Goal: Task Accomplishment & Management: Manage account settings

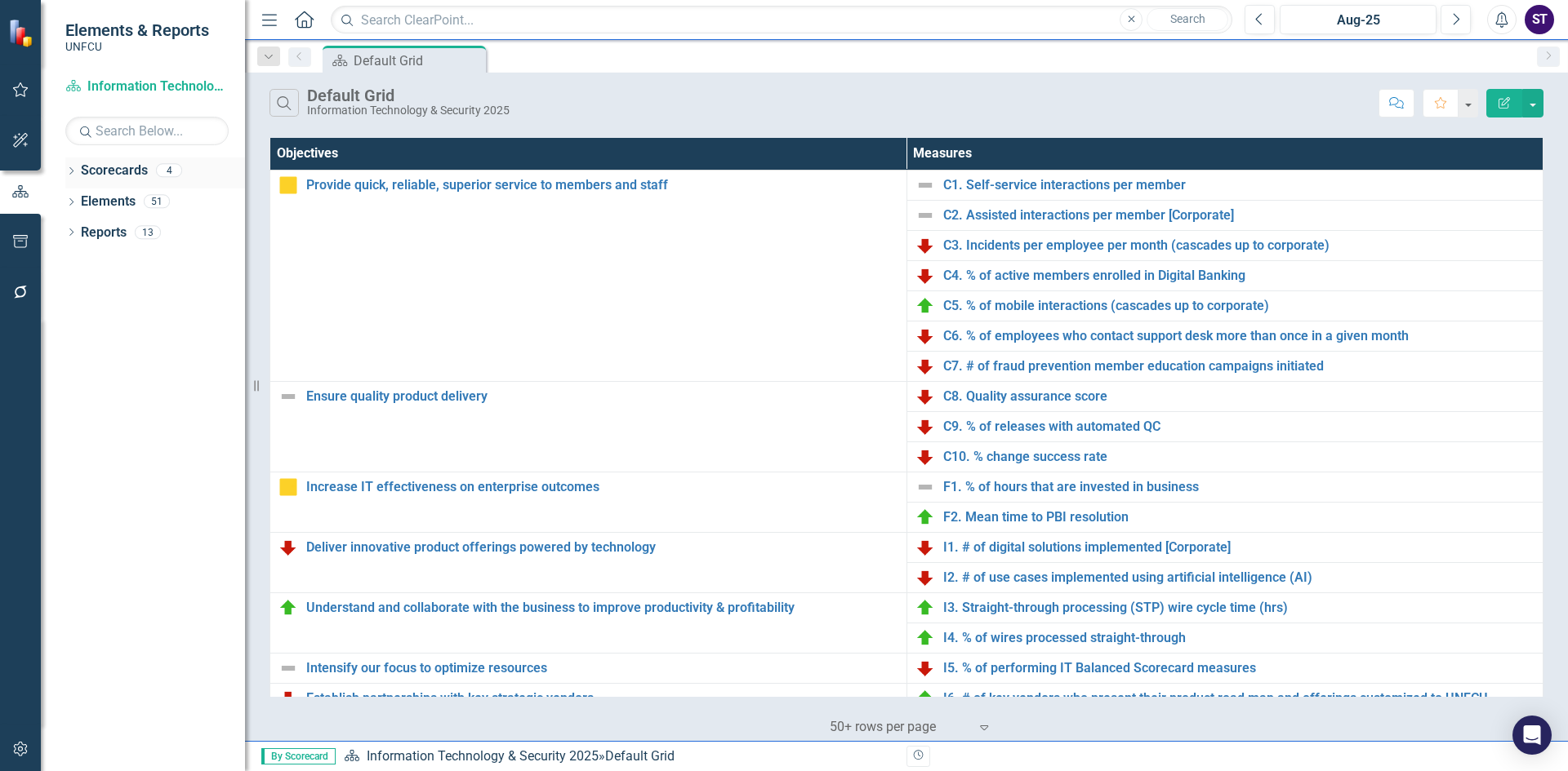
click at [74, 170] on icon "Dropdown" at bounding box center [71, 172] width 11 height 9
click at [79, 200] on icon "Dropdown" at bounding box center [80, 201] width 12 height 9
click at [131, 233] on link "Information Technology & Security 2025" at bounding box center [175, 233] width 138 height 19
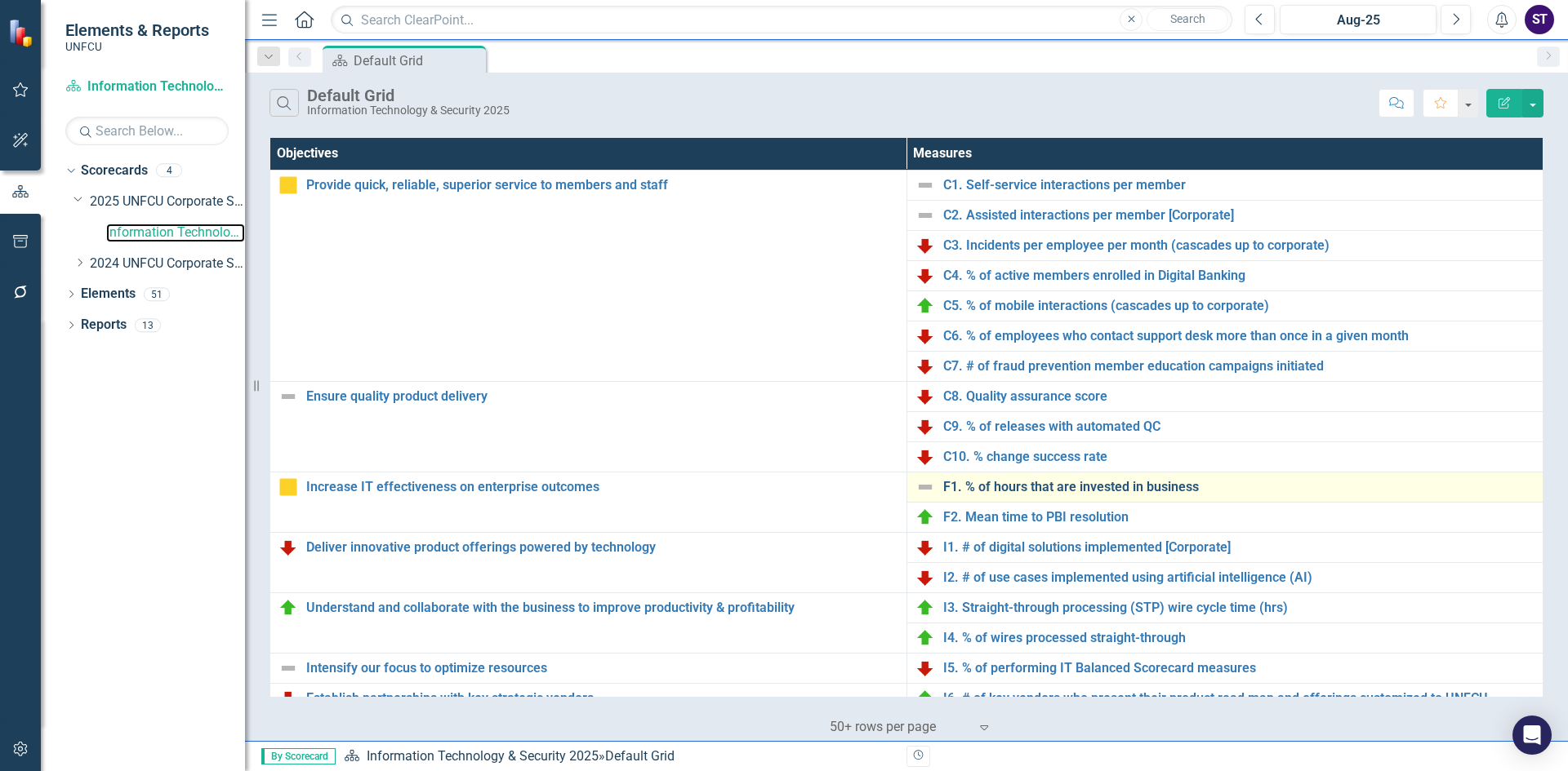
scroll to position [46, 0]
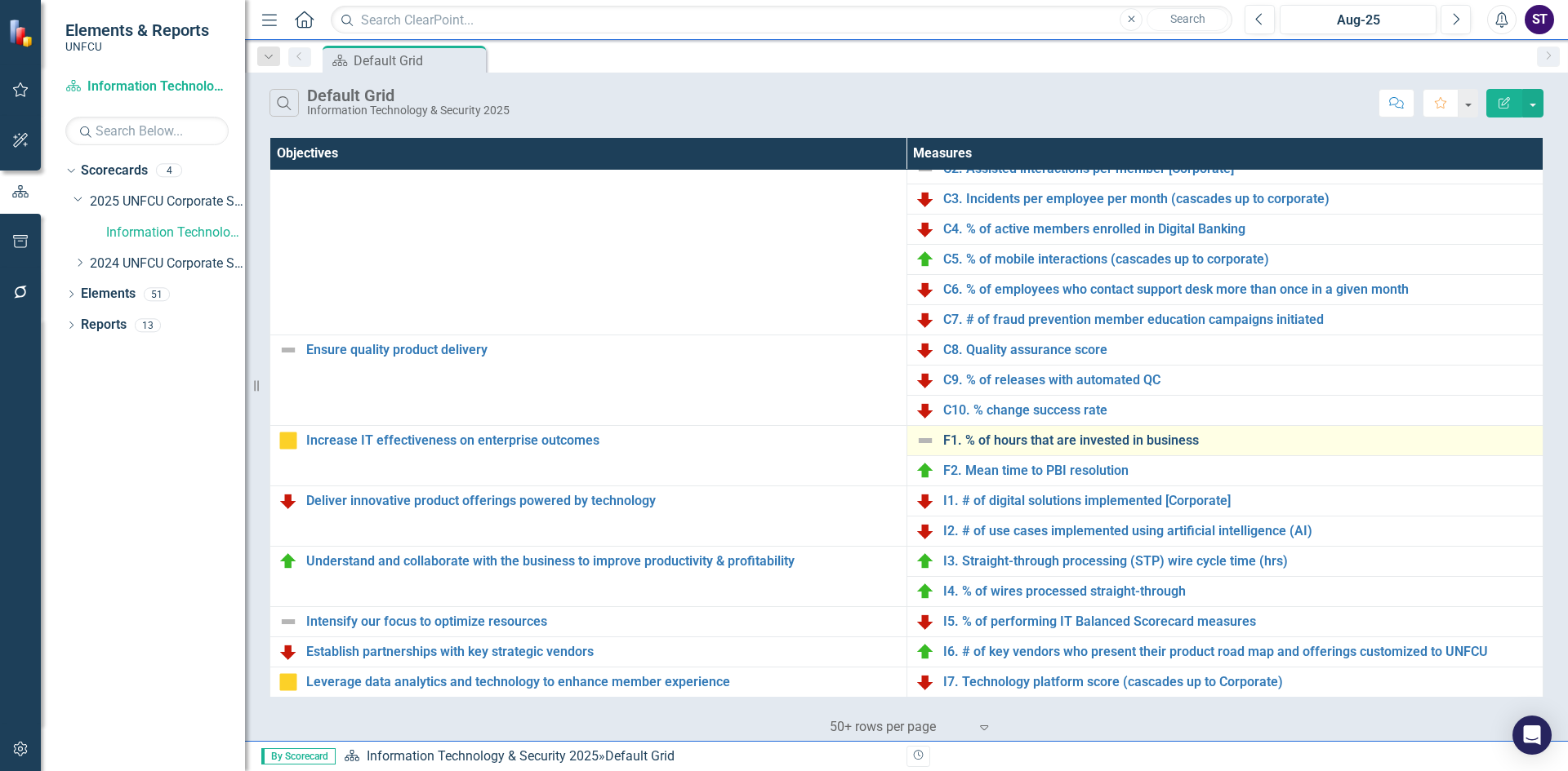
click at [988, 439] on link "F1. % of hours that are invested in business" at bounding box center [1238, 441] width 592 height 15
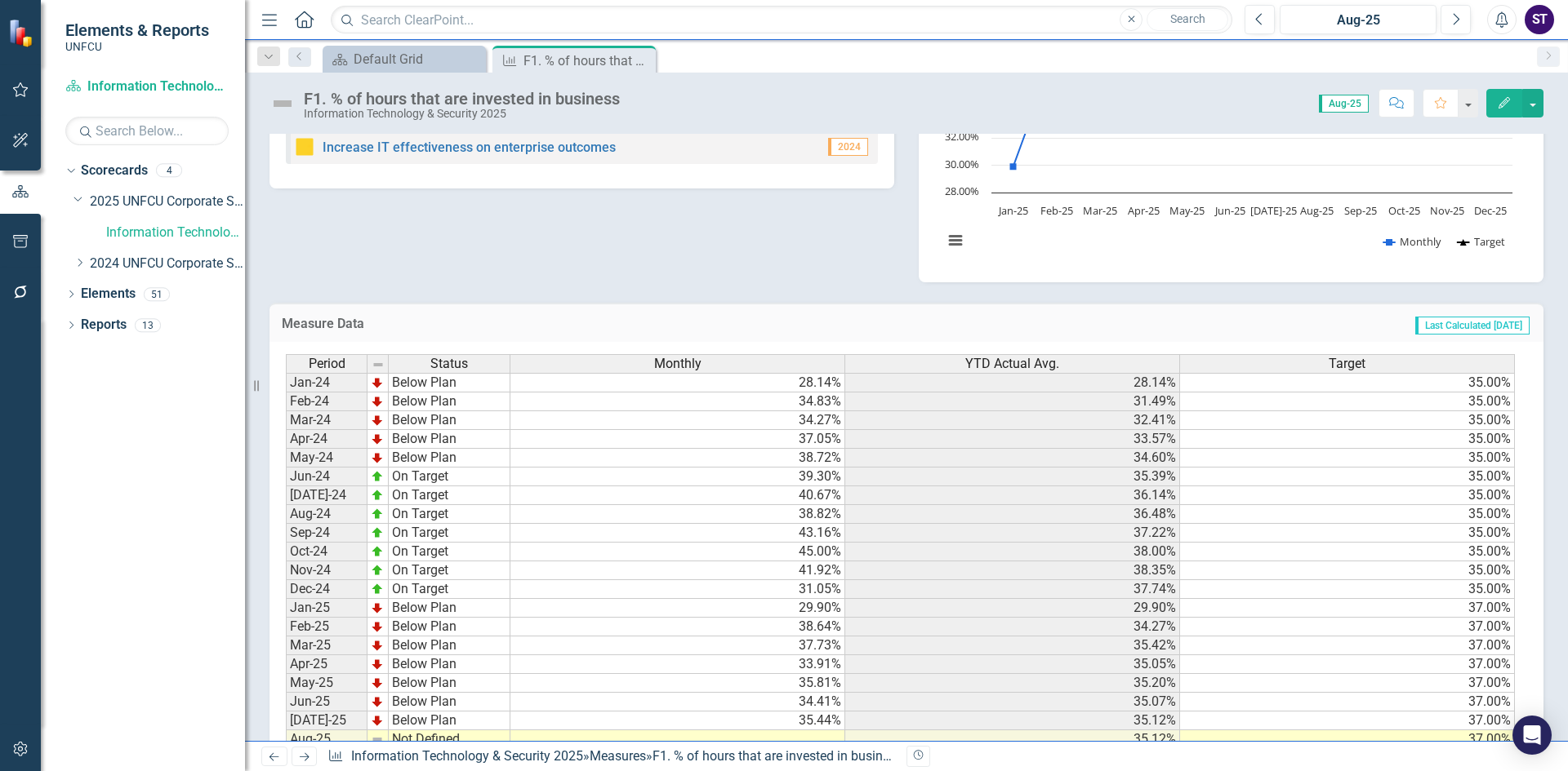
scroll to position [289, 0]
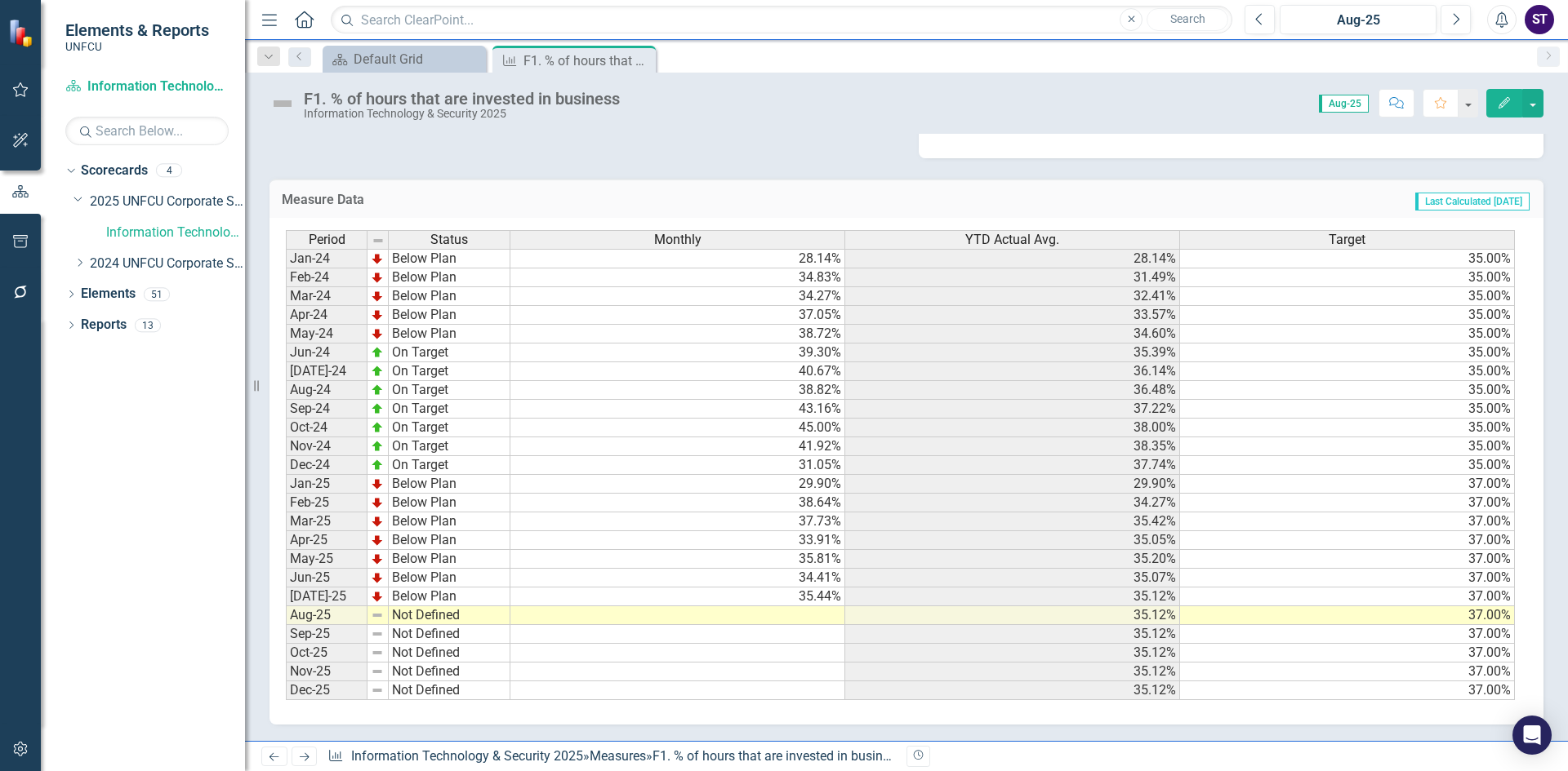
click at [785, 616] on td at bounding box center [677, 616] width 334 height 19
click at [812, 613] on td at bounding box center [677, 616] width 334 height 19
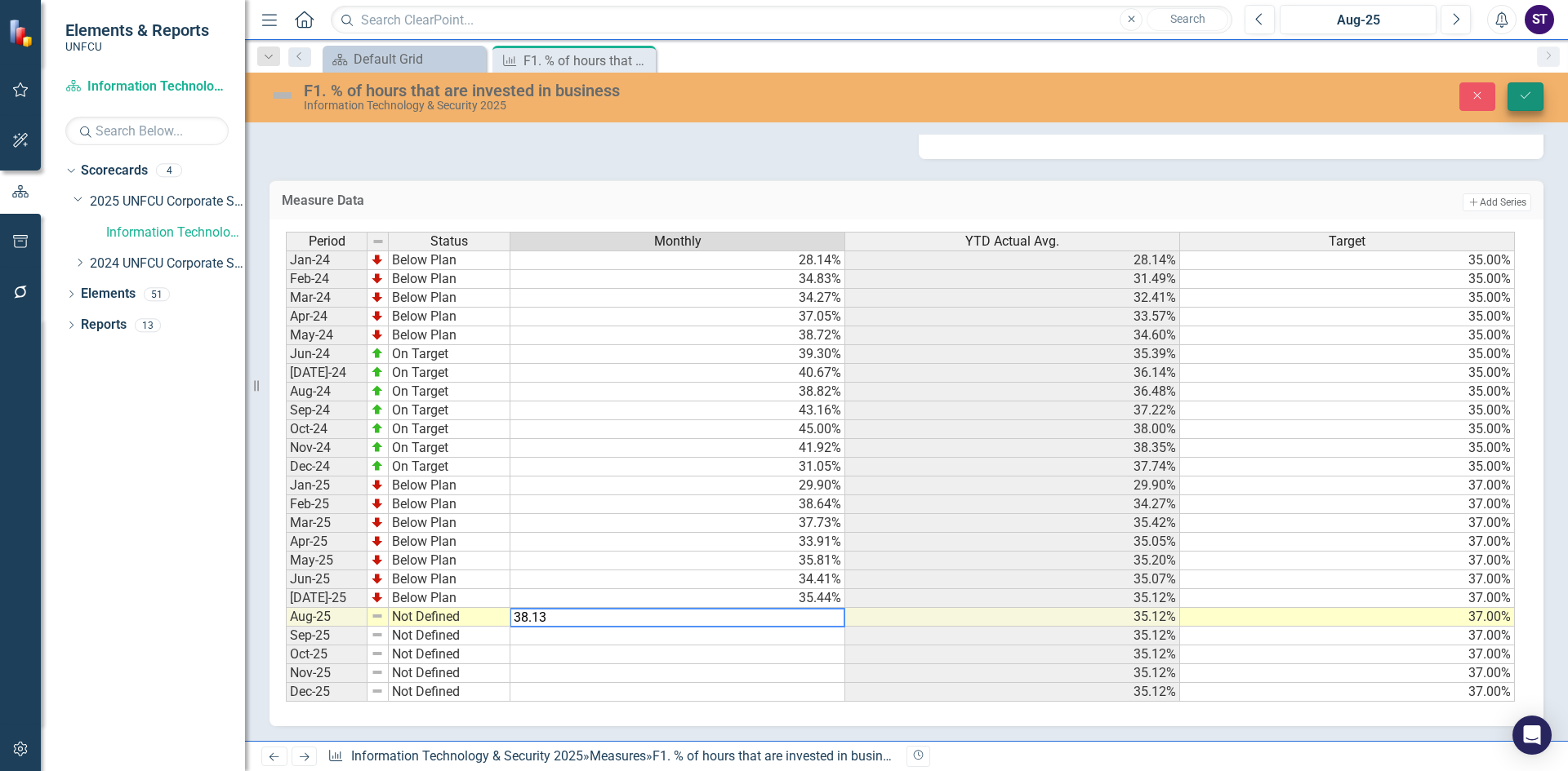
type textarea "38.13"
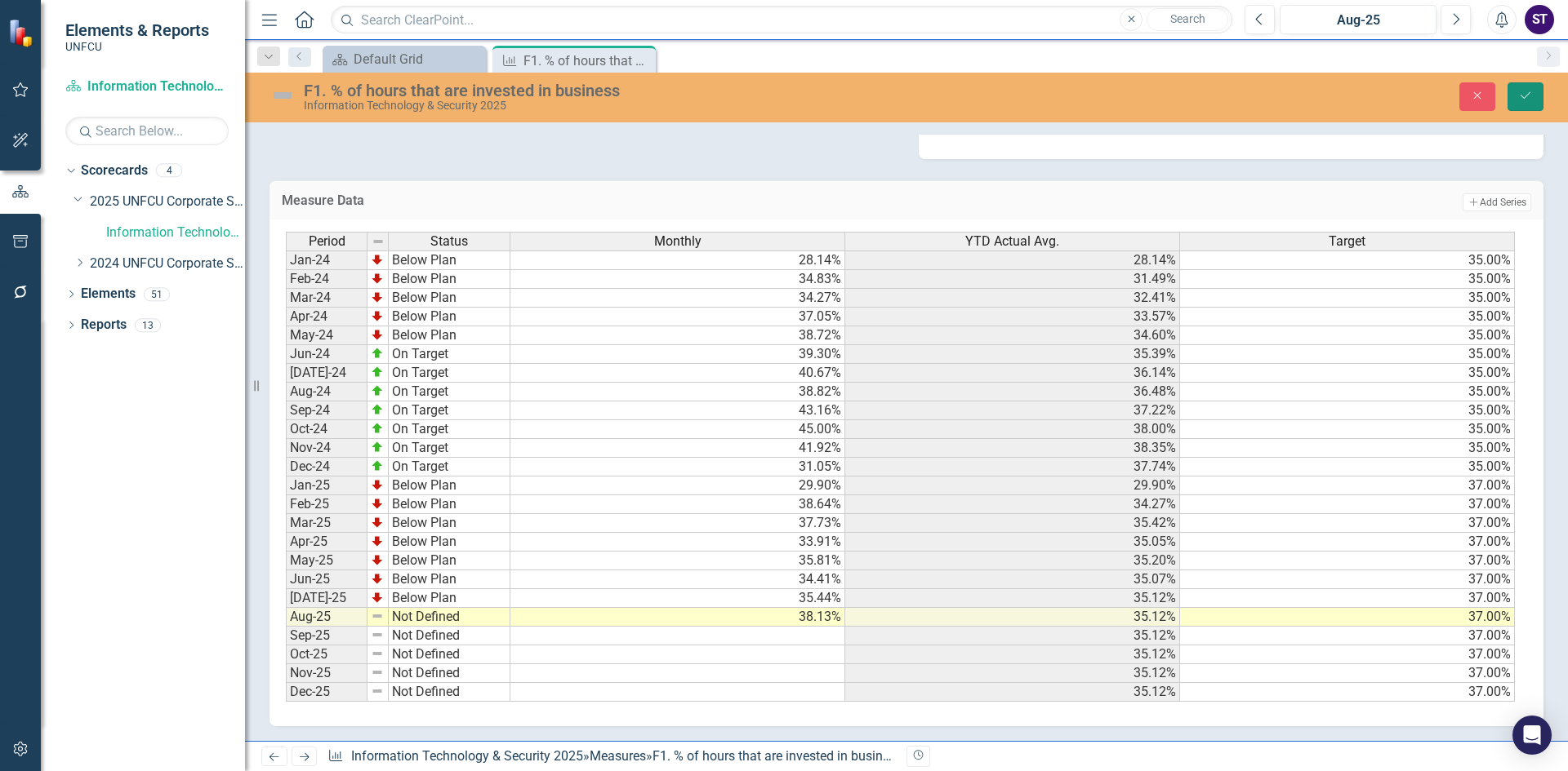
click at [1526, 90] on icon "Save" at bounding box center [1525, 96] width 15 height 11
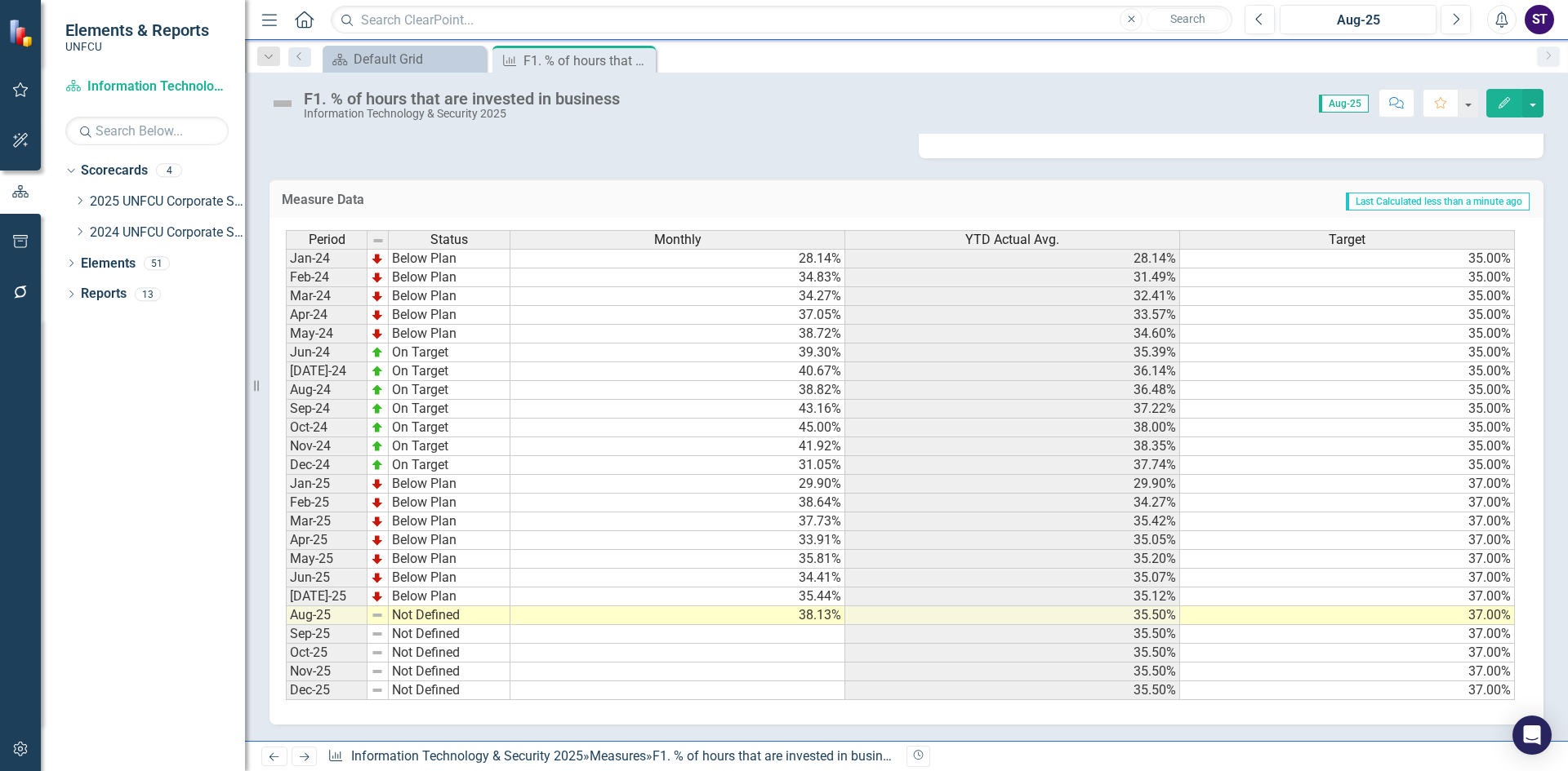
click at [438, 619] on td "Not Defined" at bounding box center [449, 616] width 121 height 19
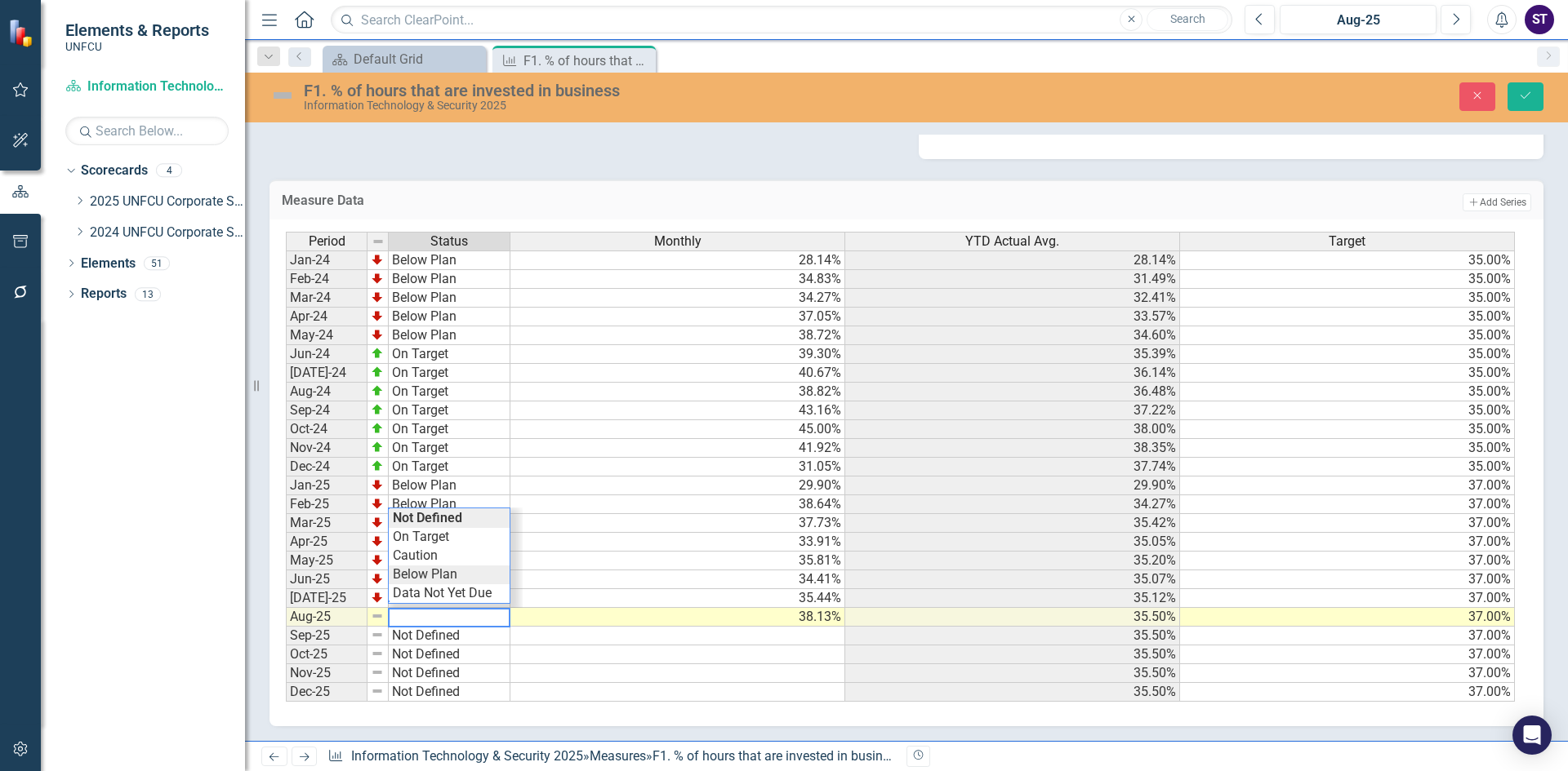
click at [428, 578] on div "Period Status Monthly YTD Actual Avg. Target Jan-24 Below Plan 28.14% 28.14% 35…" at bounding box center [900, 467] width 1229 height 471
click at [1522, 99] on icon "Save" at bounding box center [1525, 96] width 15 height 11
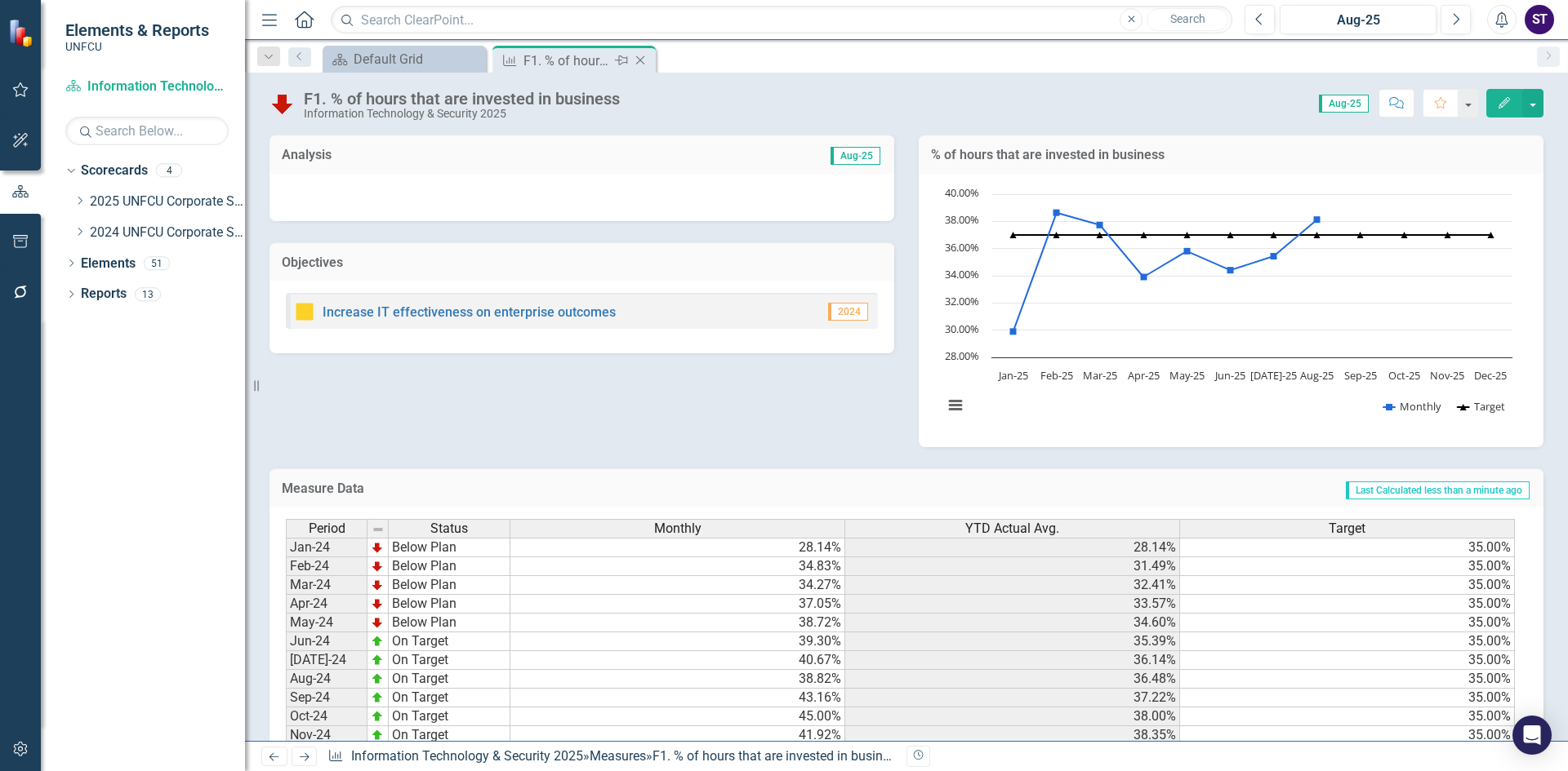
click at [637, 62] on icon "Close" at bounding box center [640, 61] width 16 height 13
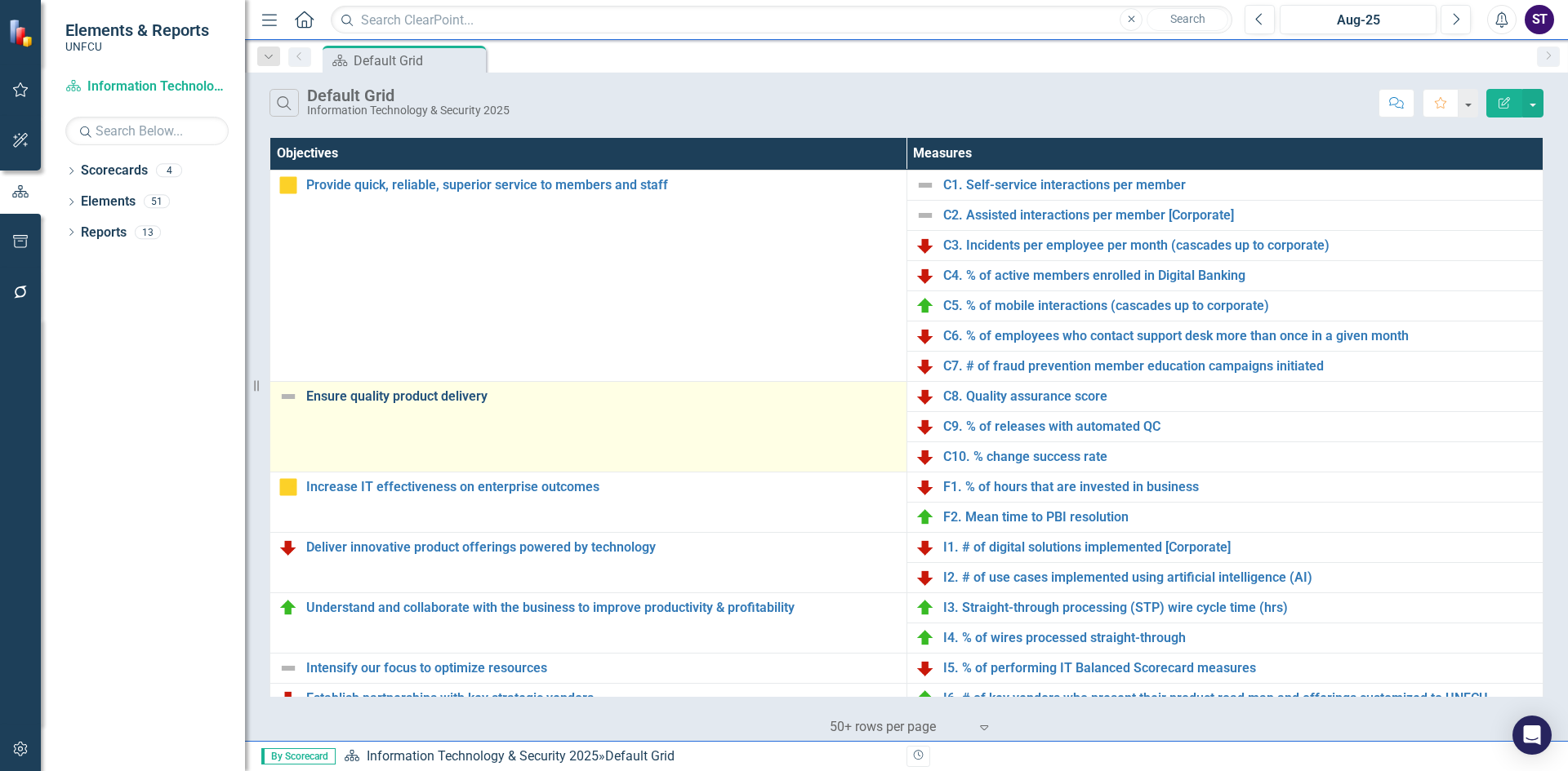
click at [366, 393] on link "Ensure quality product delivery" at bounding box center [602, 397] width 592 height 15
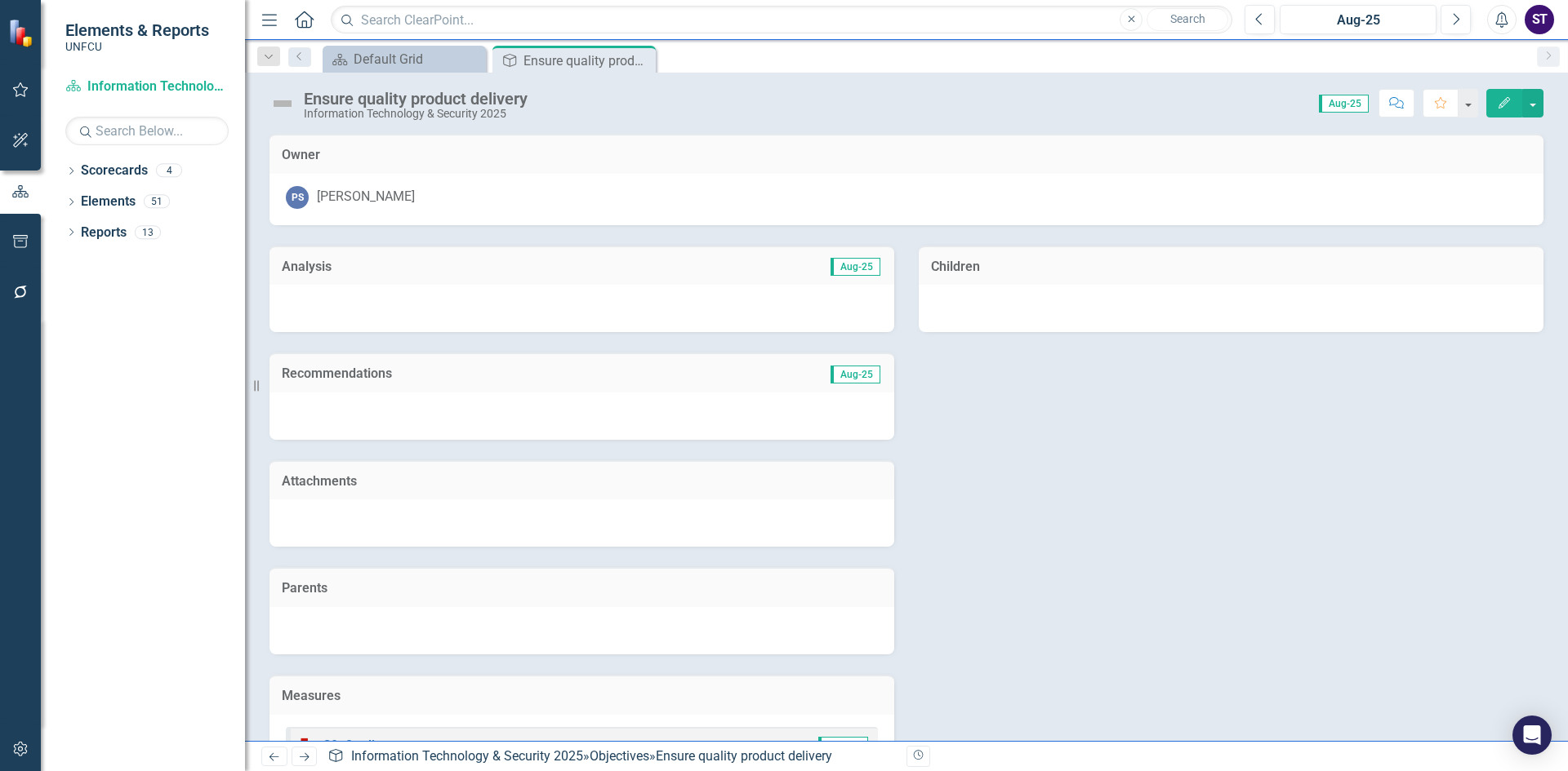
click at [1516, 102] on button "Edit" at bounding box center [1504, 103] width 36 height 28
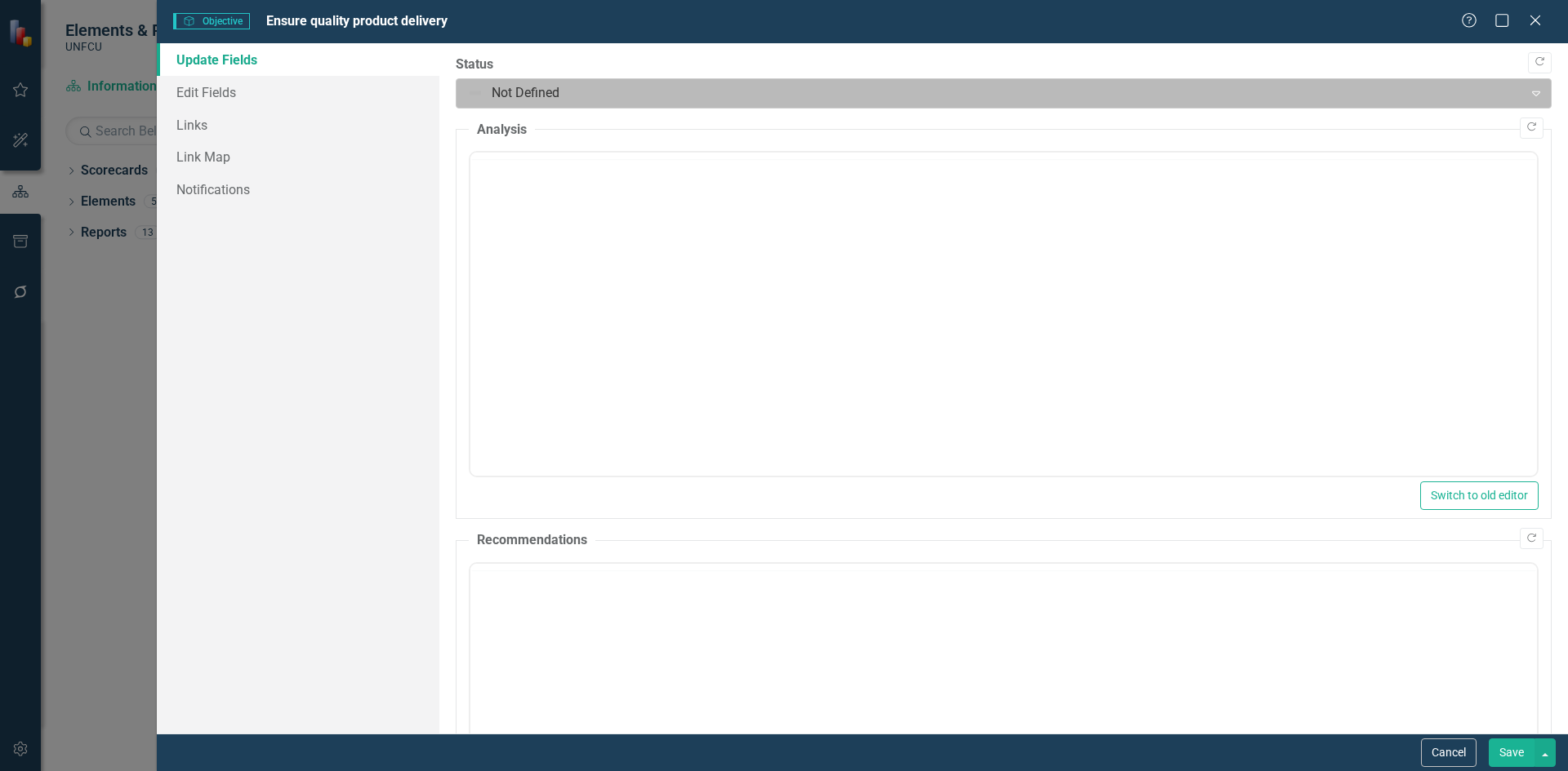
click at [625, 96] on div at bounding box center [990, 93] width 1046 height 22
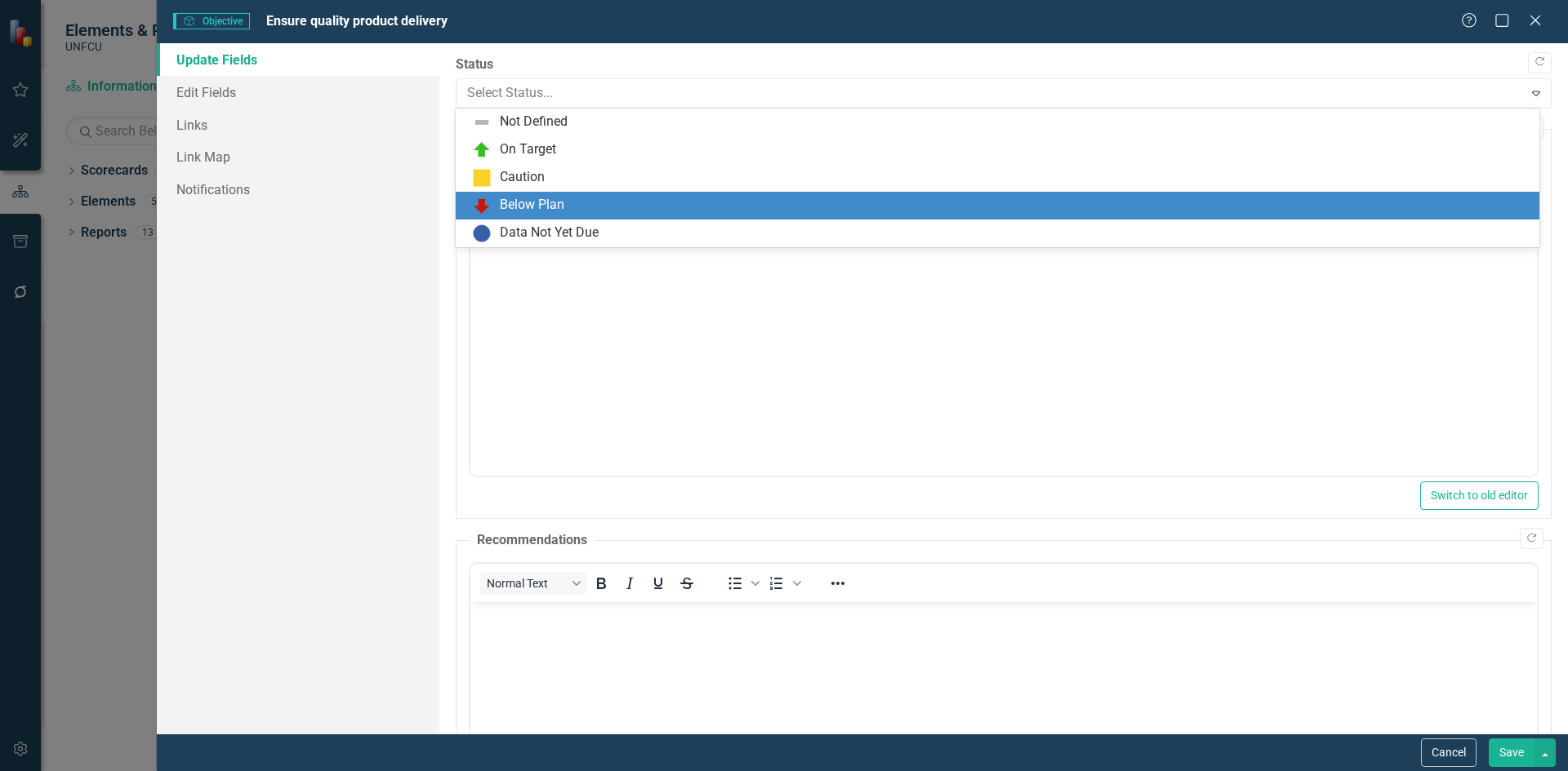
click at [562, 204] on div "Below Plan" at bounding box center [532, 206] width 64 height 19
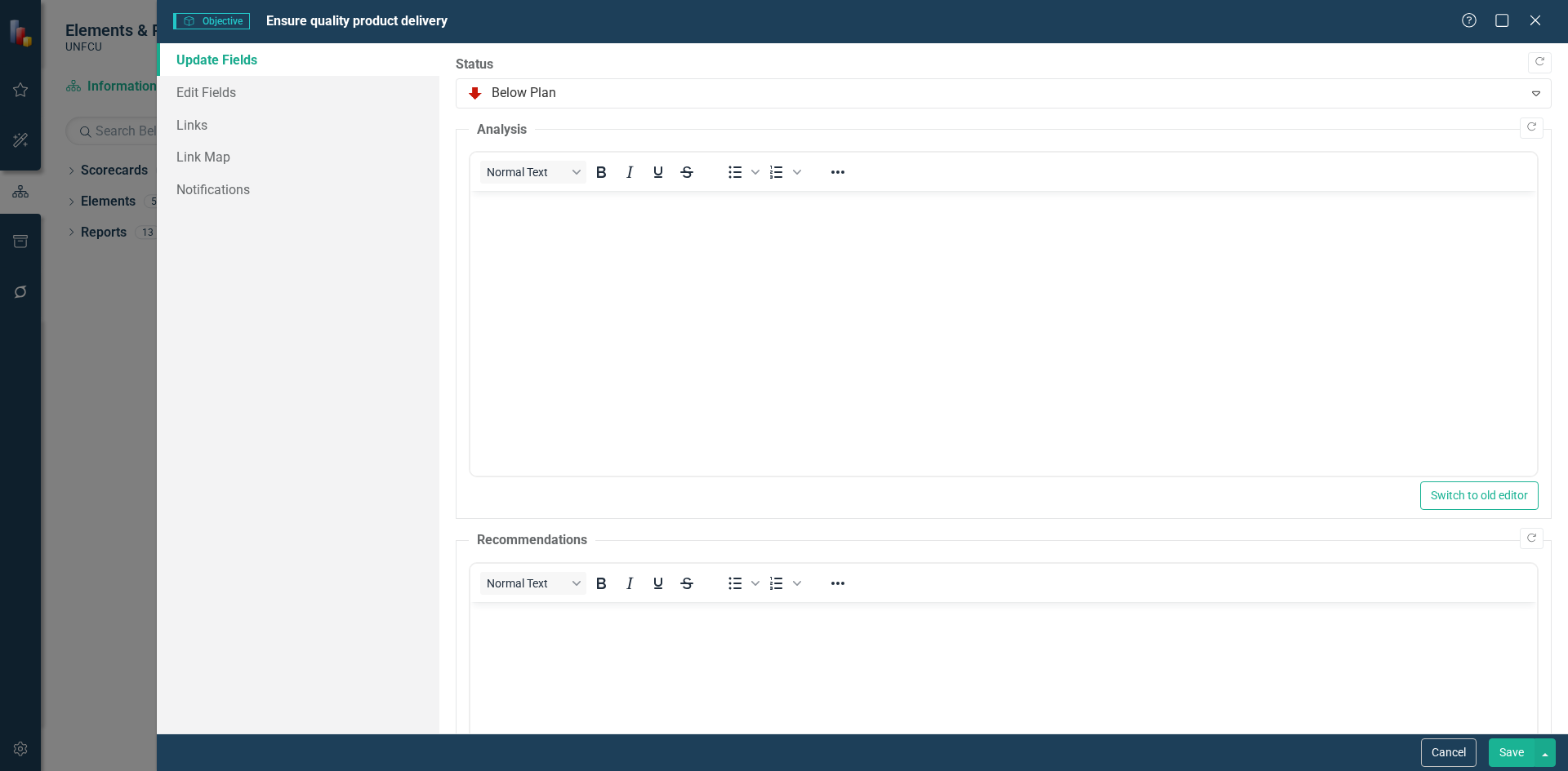
click at [1495, 753] on button "Save" at bounding box center [1511, 753] width 45 height 28
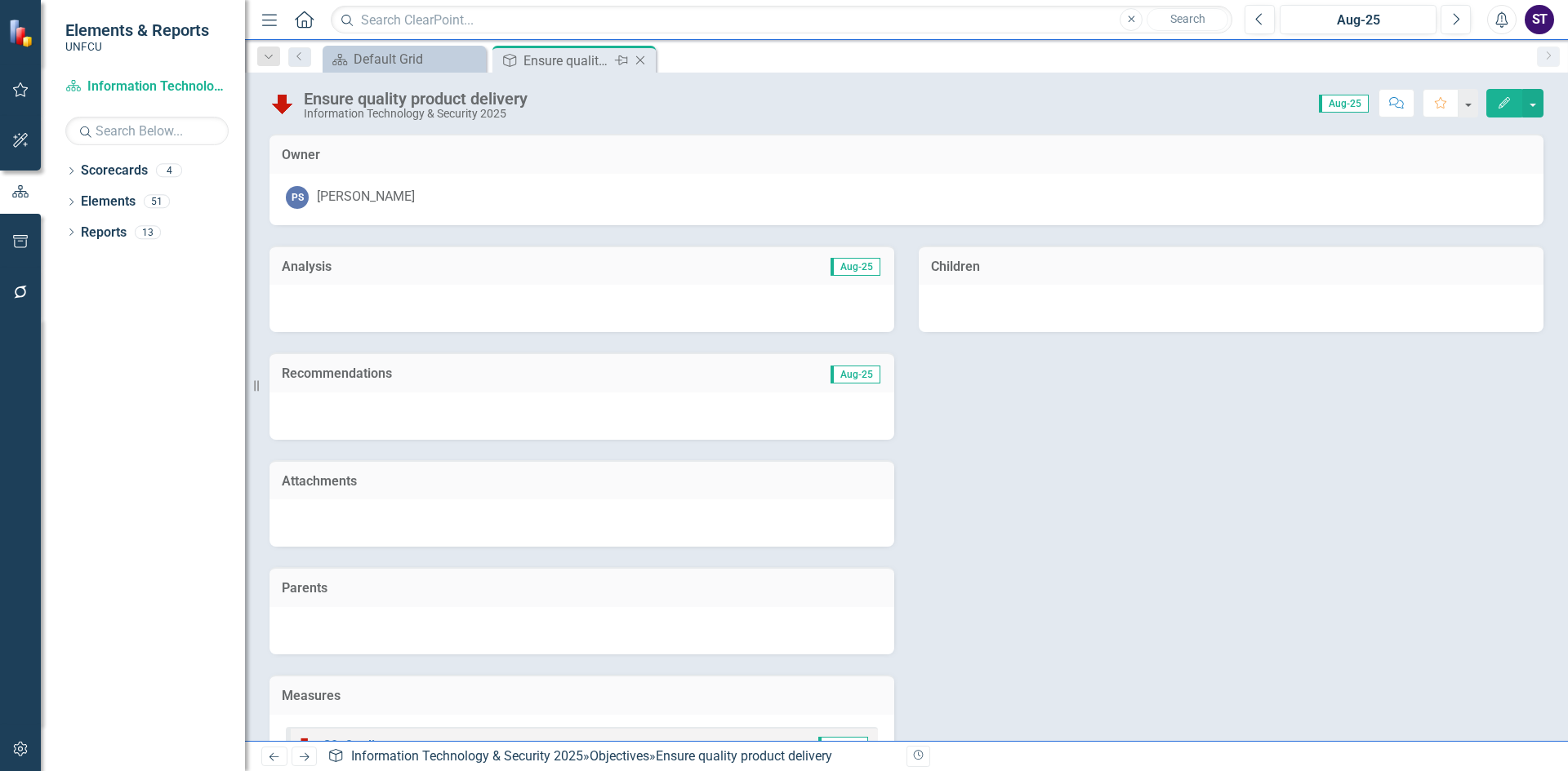
click at [641, 61] on icon "Close" at bounding box center [640, 61] width 16 height 13
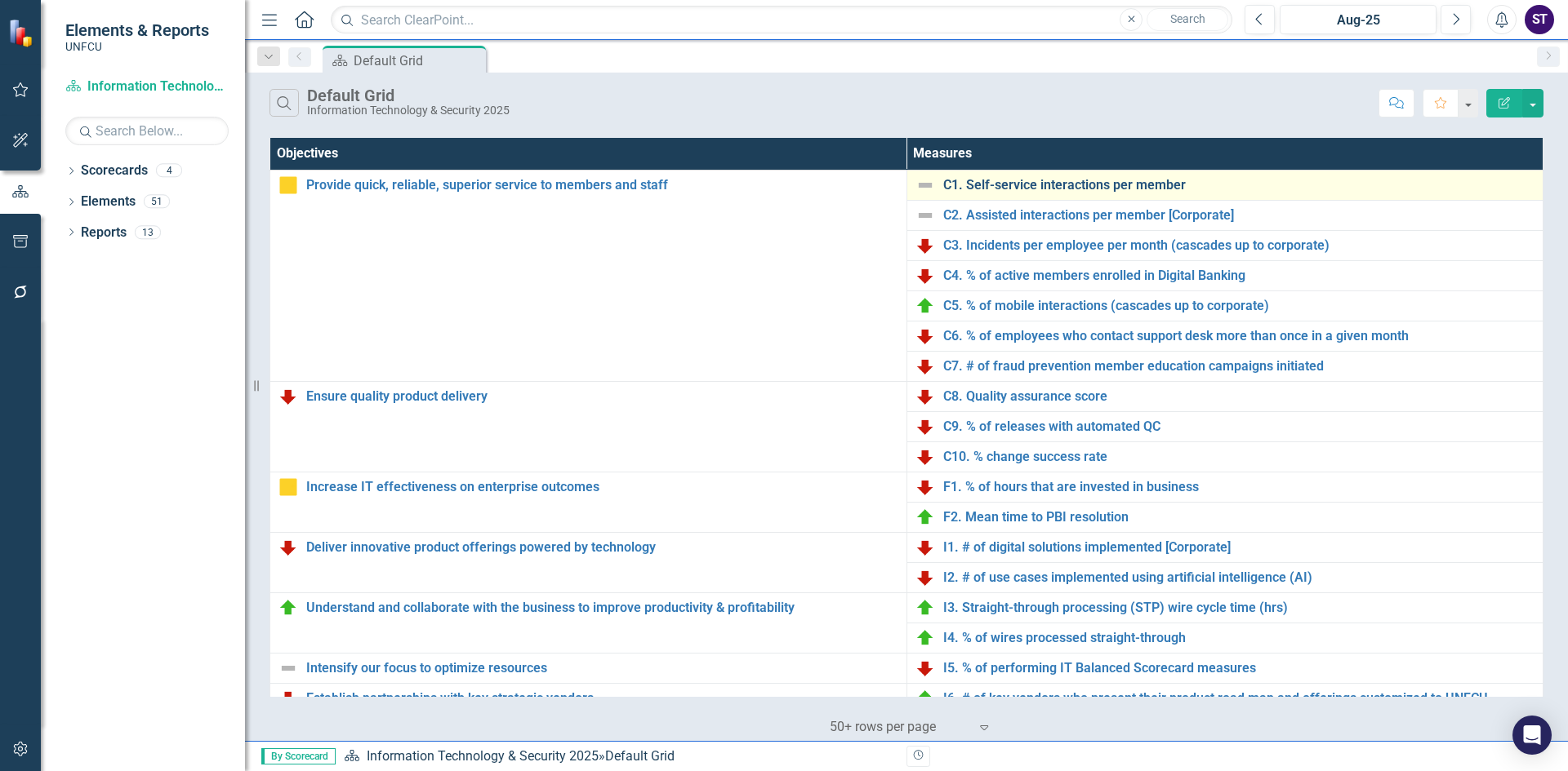
click at [1015, 188] on link "C1. Self-service interactions per member" at bounding box center [1238, 186] width 592 height 15
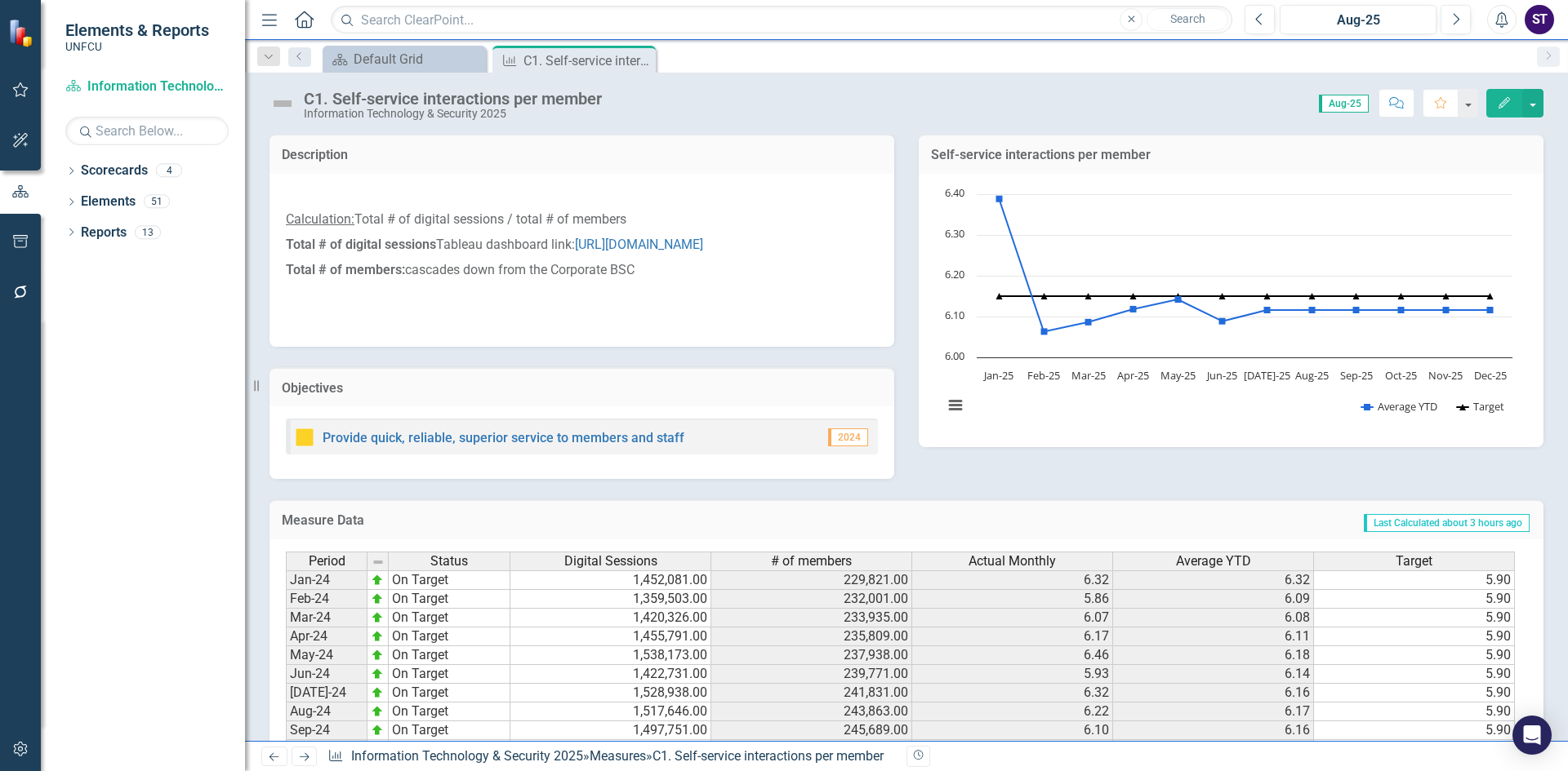
scroll to position [340, 0]
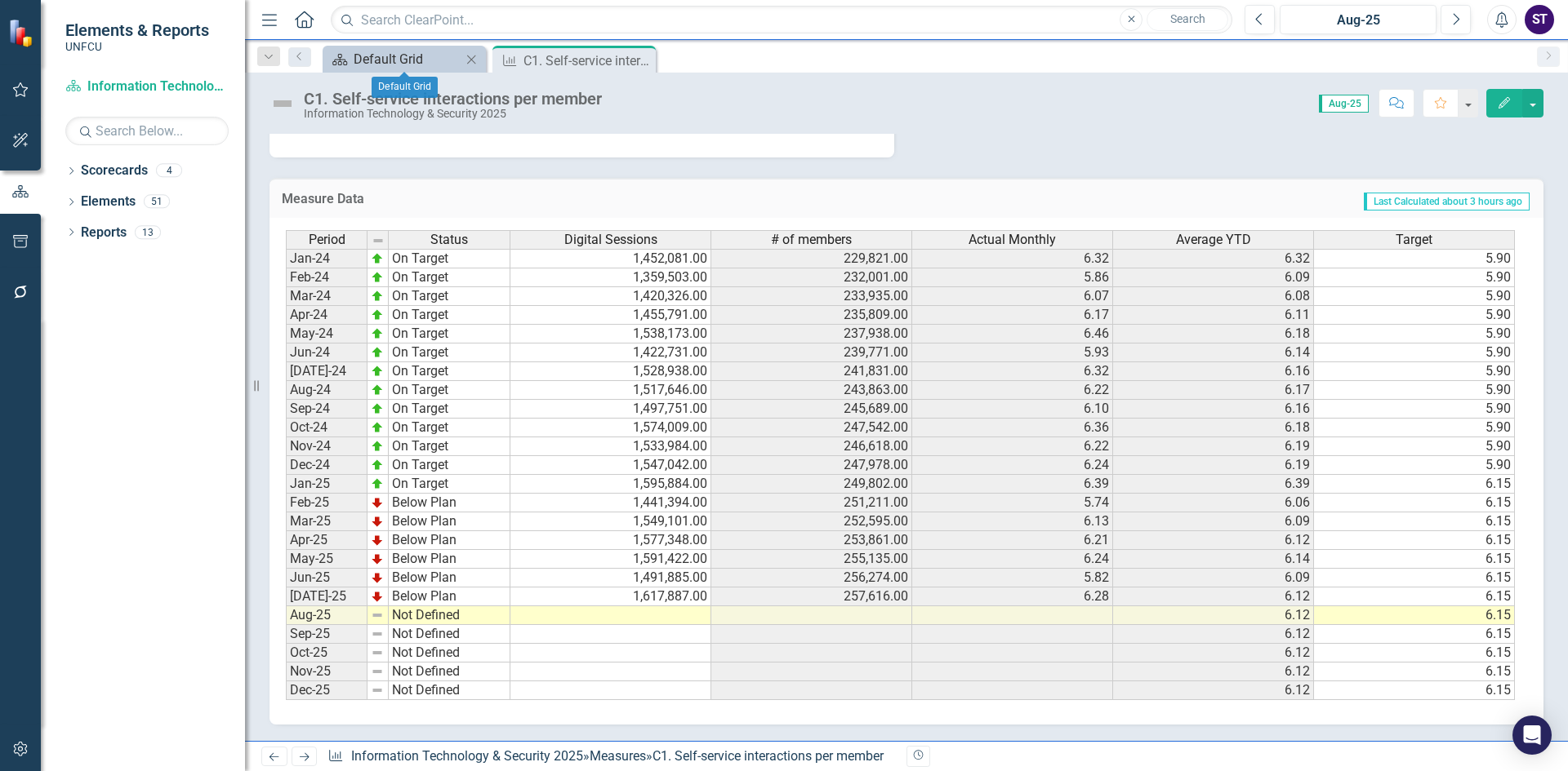
click at [422, 56] on div "Default Grid" at bounding box center [407, 60] width 108 height 21
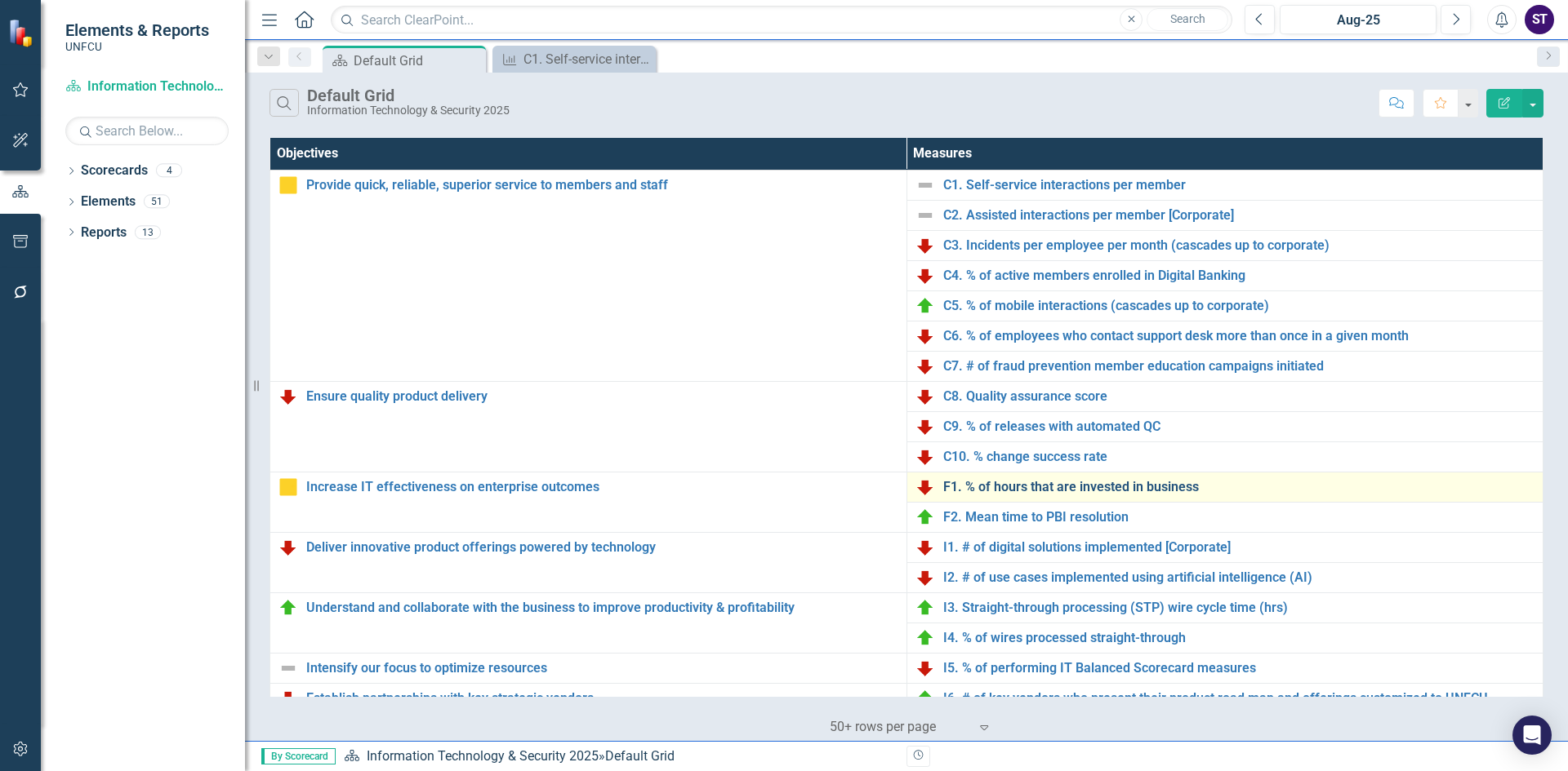
click at [1006, 487] on link "F1. % of hours that are invested in business" at bounding box center [1238, 488] width 592 height 15
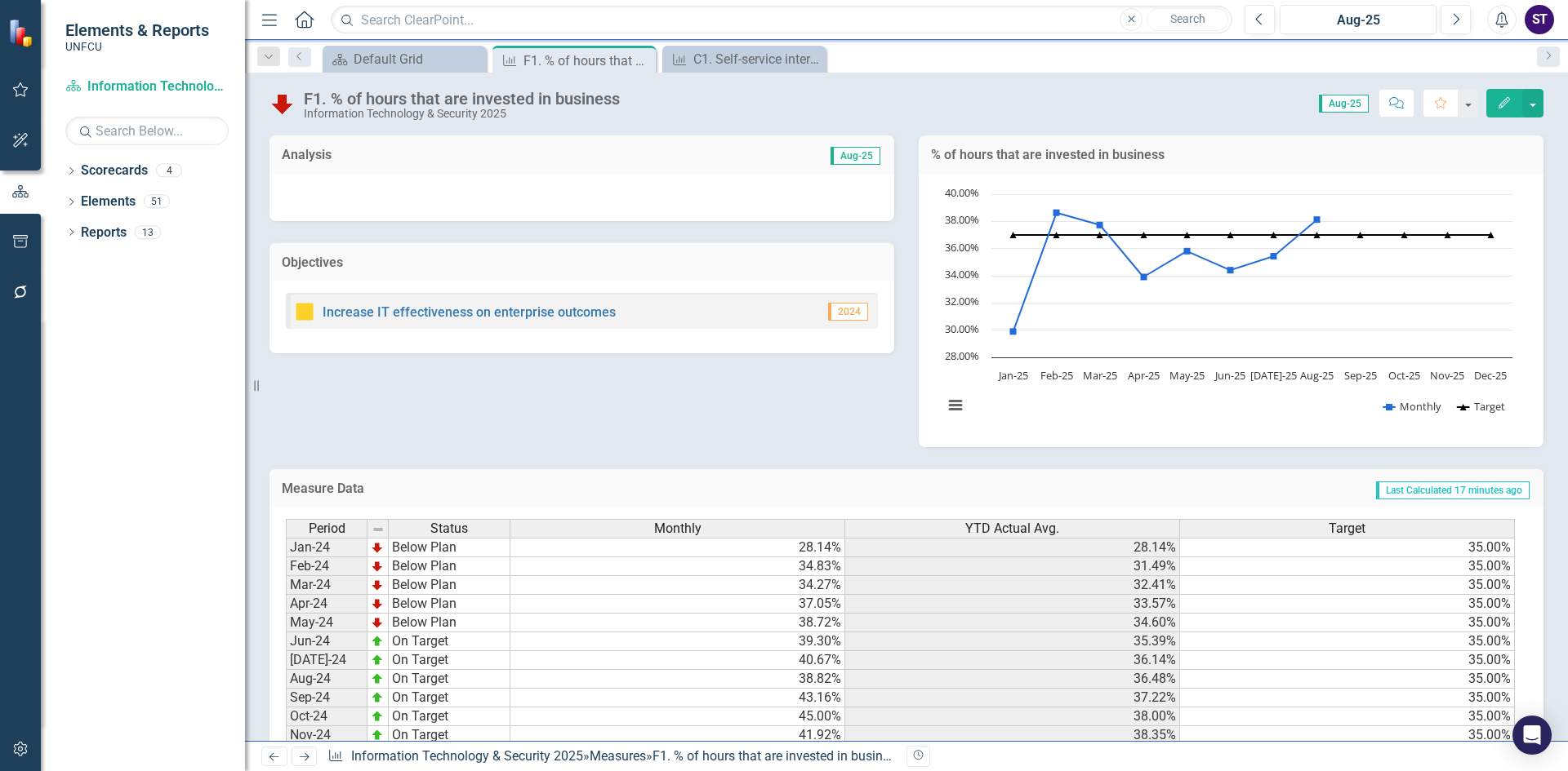
scroll to position [289, 0]
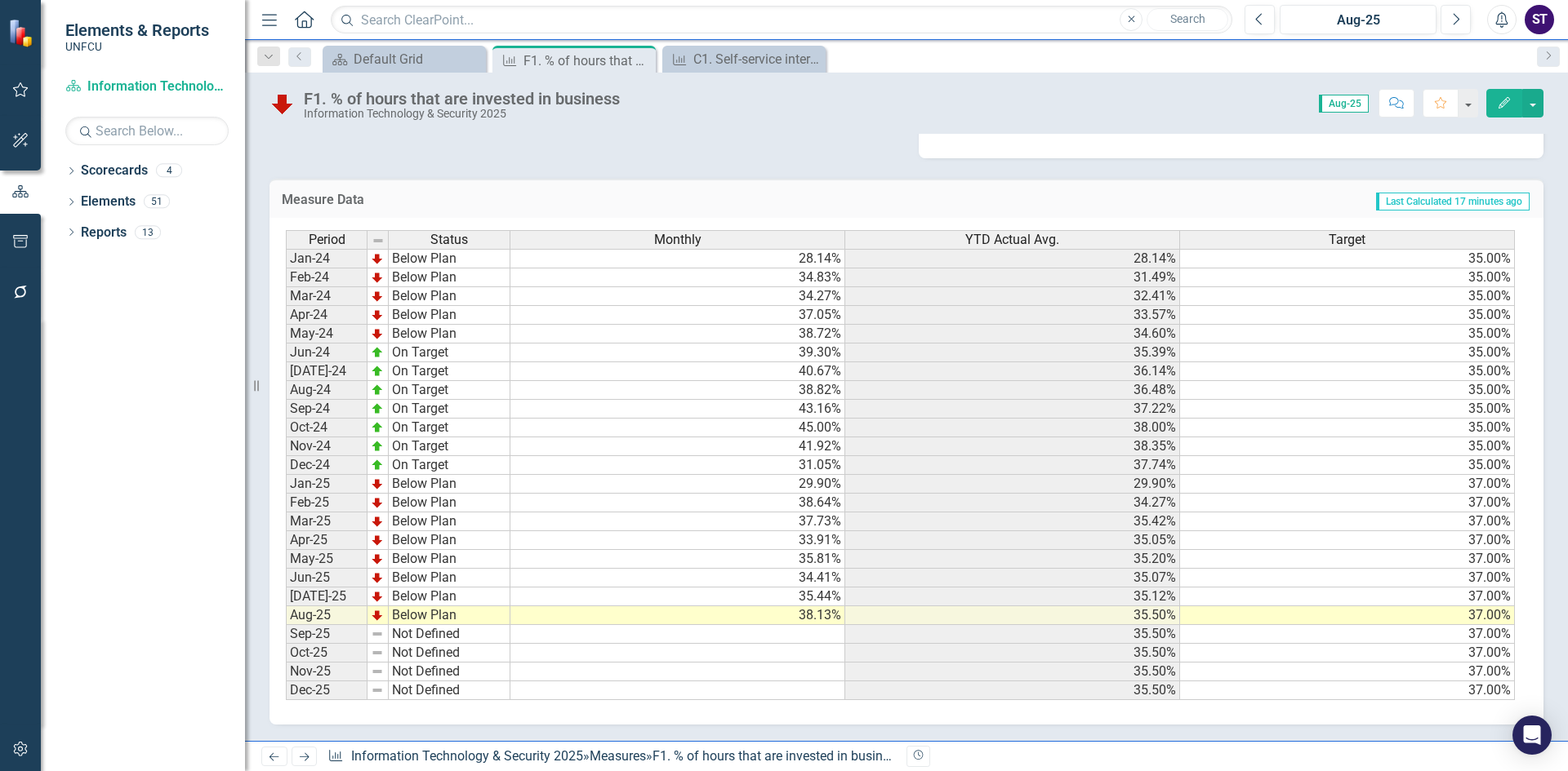
click at [812, 612] on td "38.13%" at bounding box center [677, 616] width 334 height 19
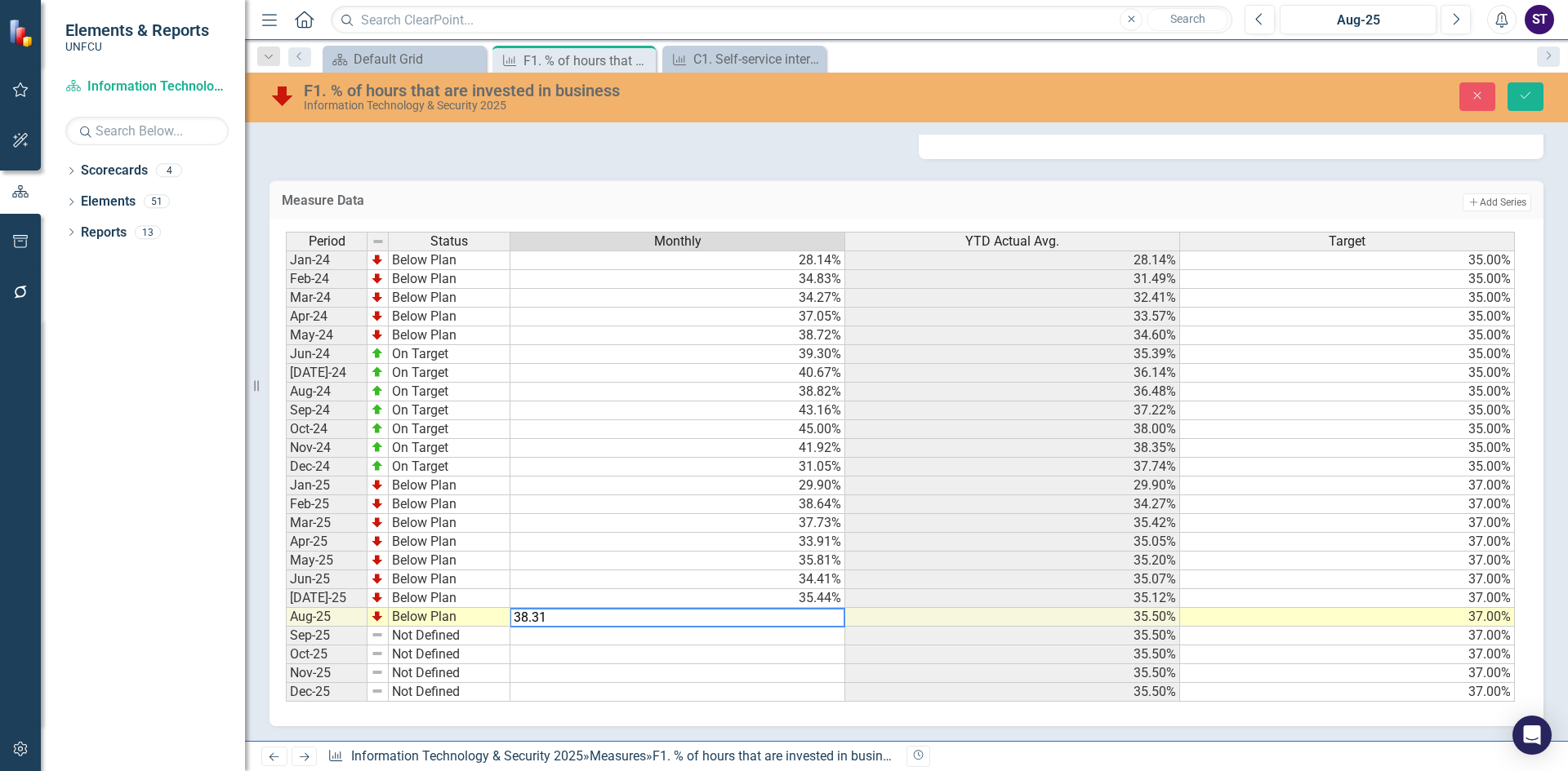
type textarea "38.31"
drag, startPoint x: 1526, startPoint y: 92, endPoint x: 1472, endPoint y: 110, distance: 56.9
click at [1526, 92] on icon "Save" at bounding box center [1525, 96] width 15 height 11
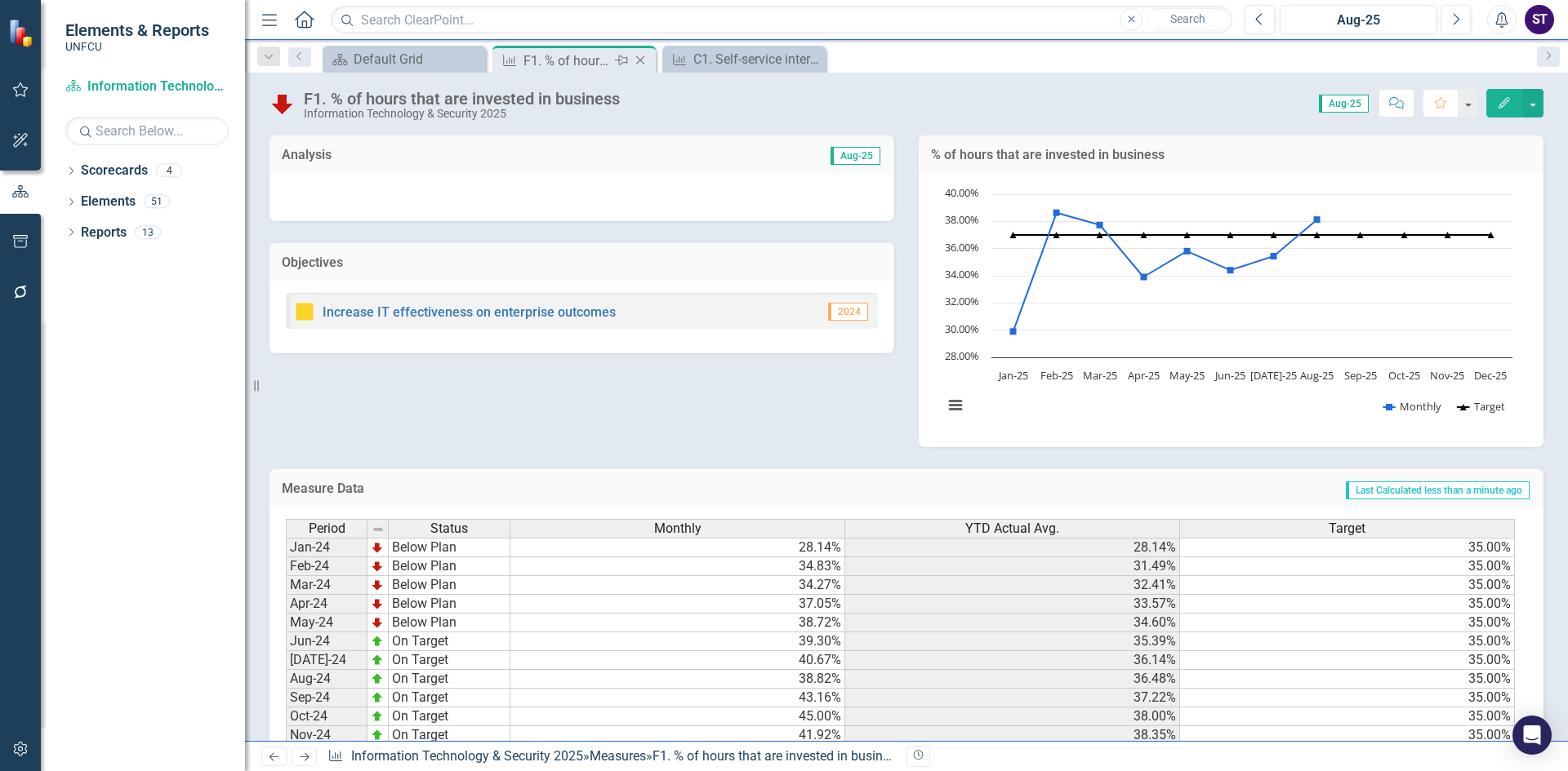
click at [639, 55] on icon "Close" at bounding box center [640, 61] width 16 height 13
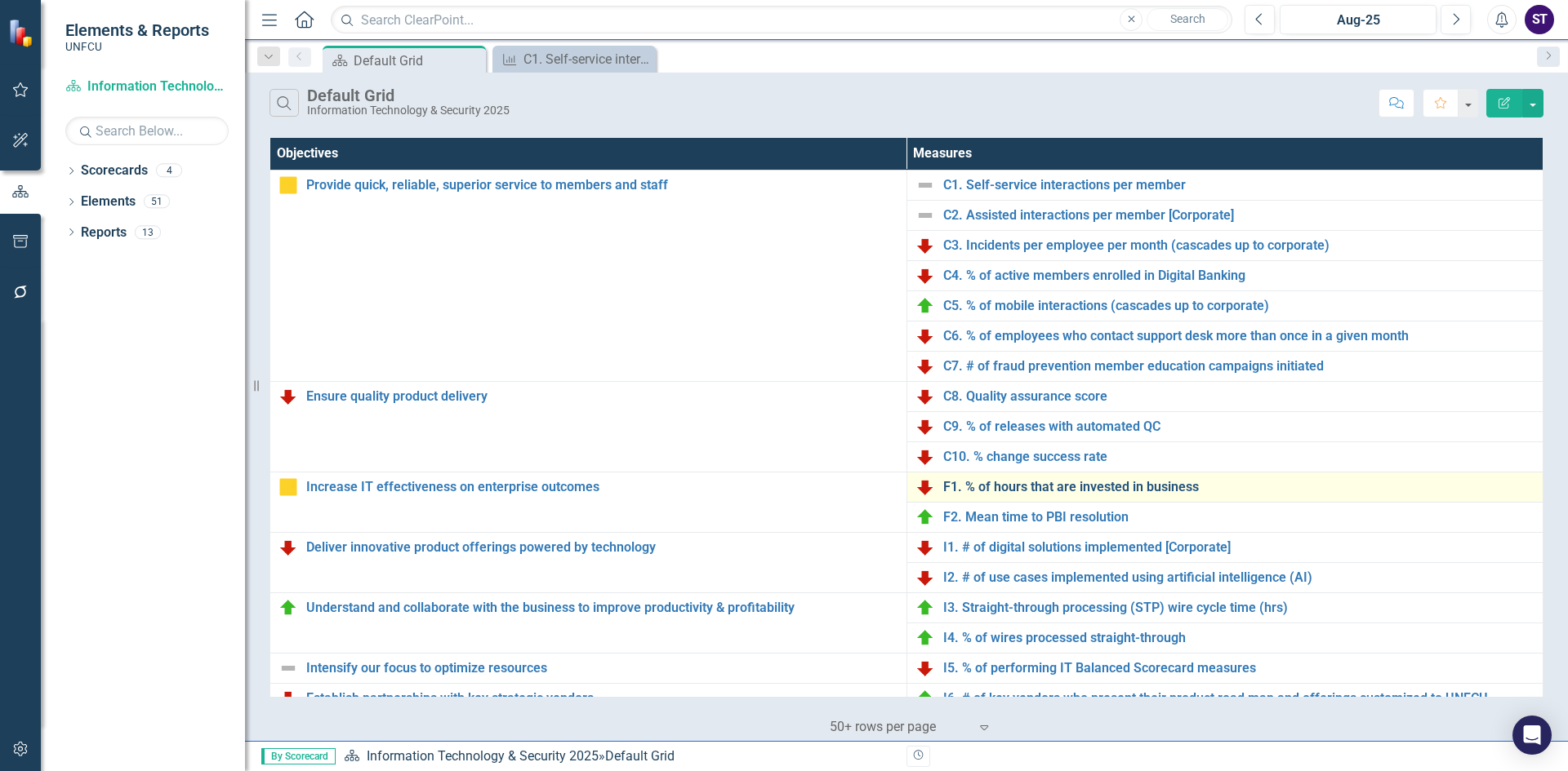
click at [988, 483] on link "F1. % of hours that are invested in business" at bounding box center [1238, 488] width 592 height 15
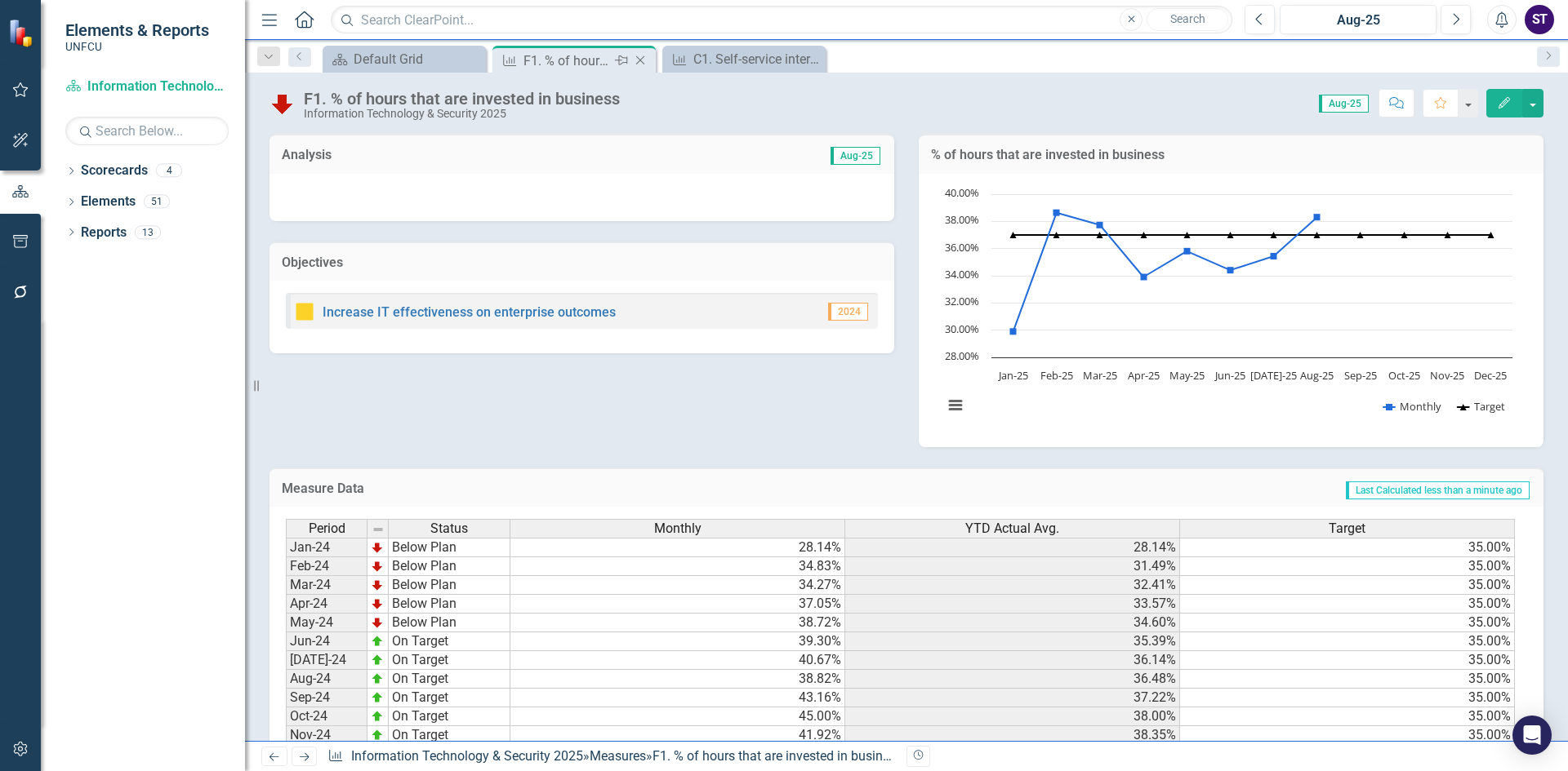
click at [644, 62] on icon "Close" at bounding box center [640, 61] width 16 height 13
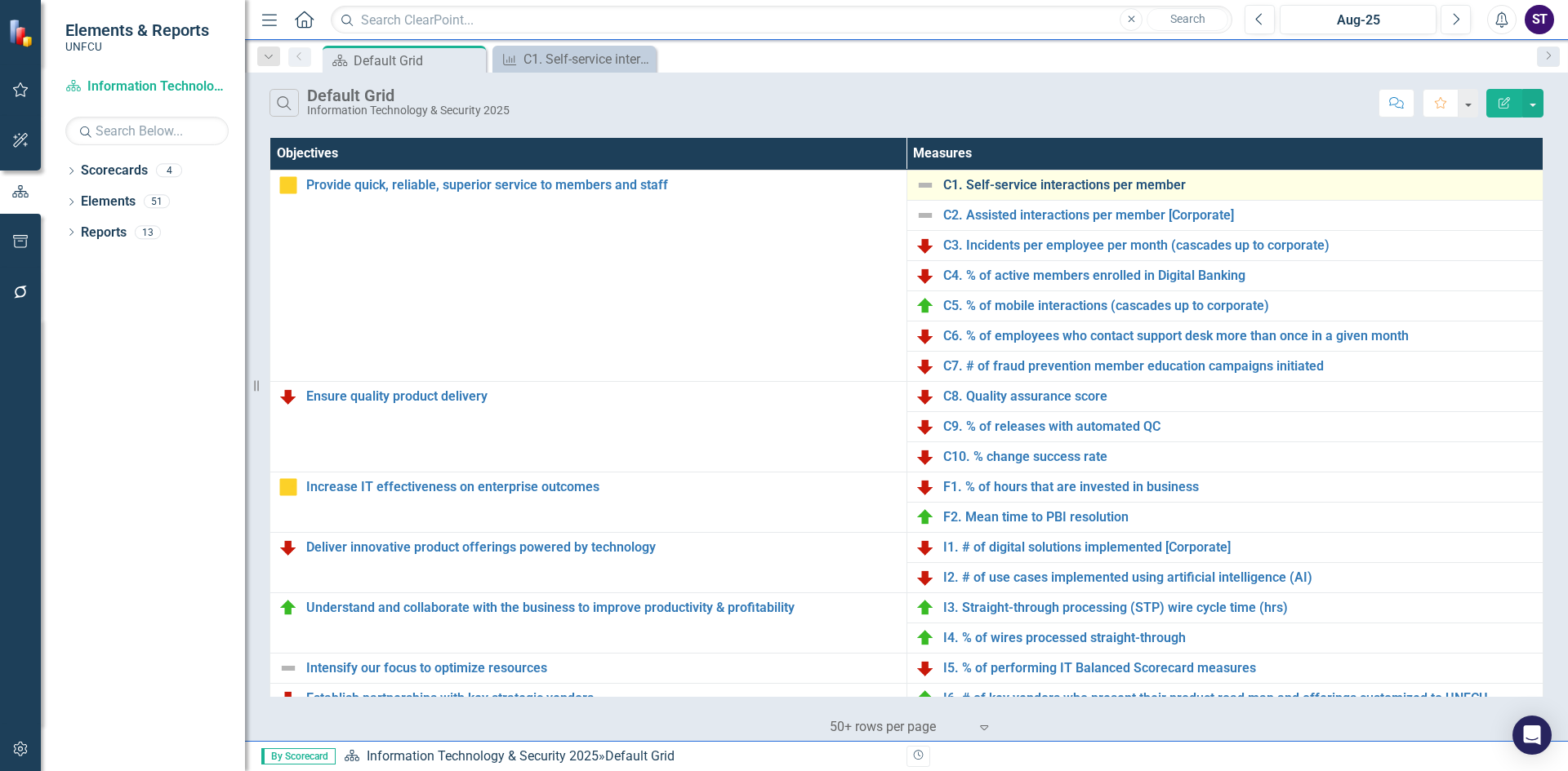
click at [1034, 185] on link "C1. Self-service interactions per member" at bounding box center [1238, 186] width 592 height 15
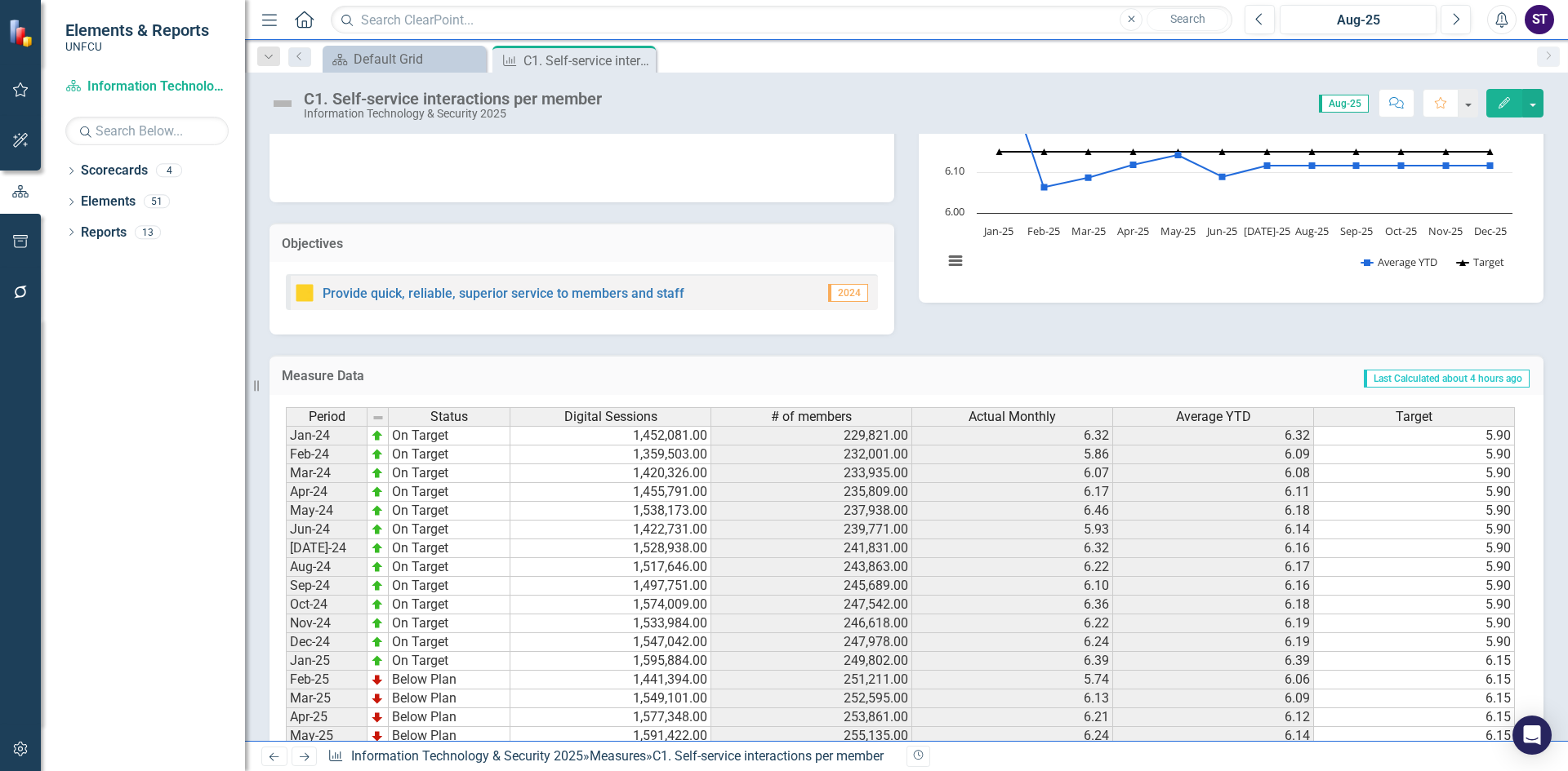
scroll to position [340, 0]
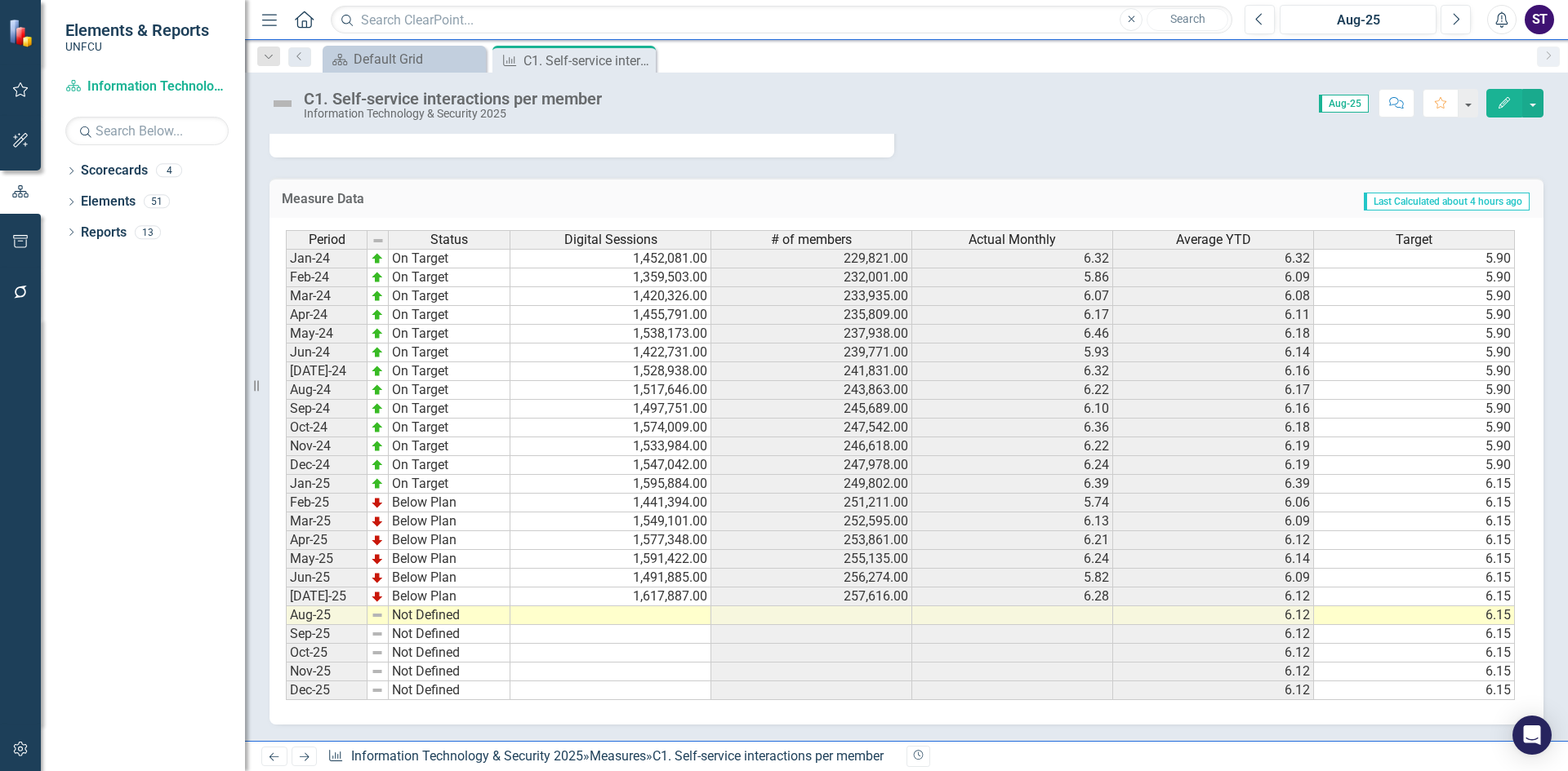
click at [662, 617] on td at bounding box center [611, 616] width 201 height 19
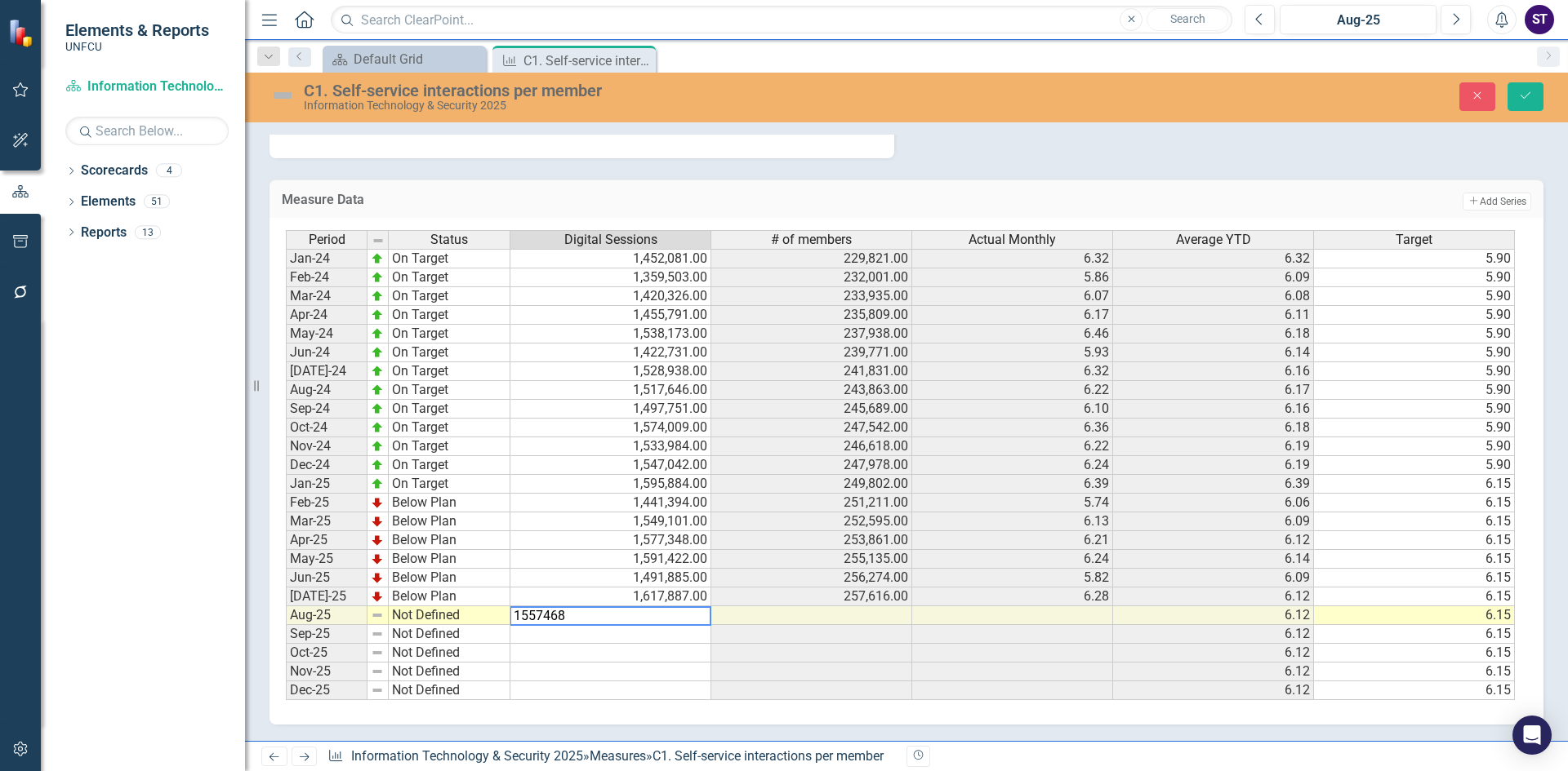
type textarea "1557468"
click at [812, 615] on td at bounding box center [812, 616] width 201 height 19
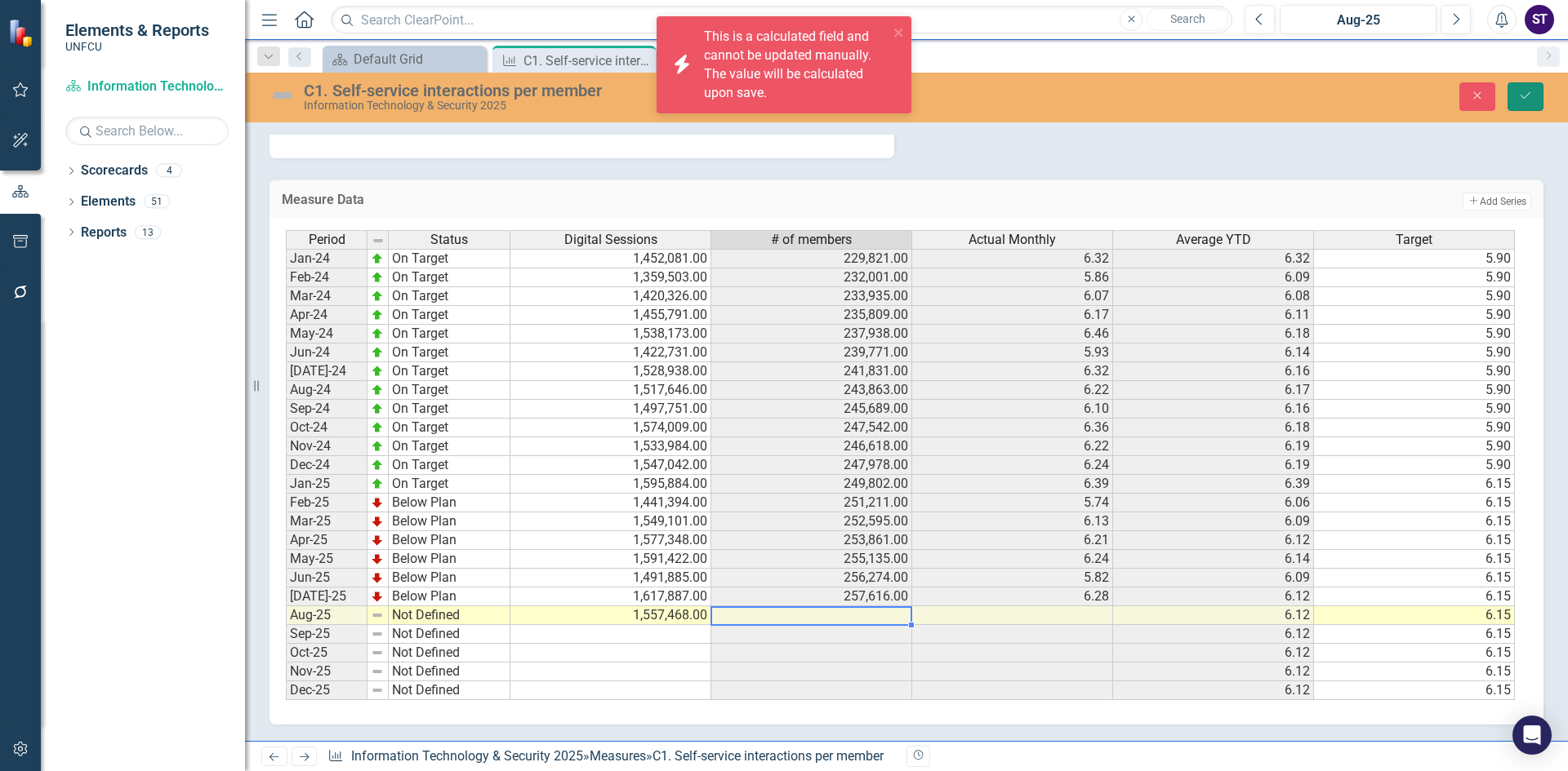
click at [1526, 88] on button "Save" at bounding box center [1525, 97] width 36 height 28
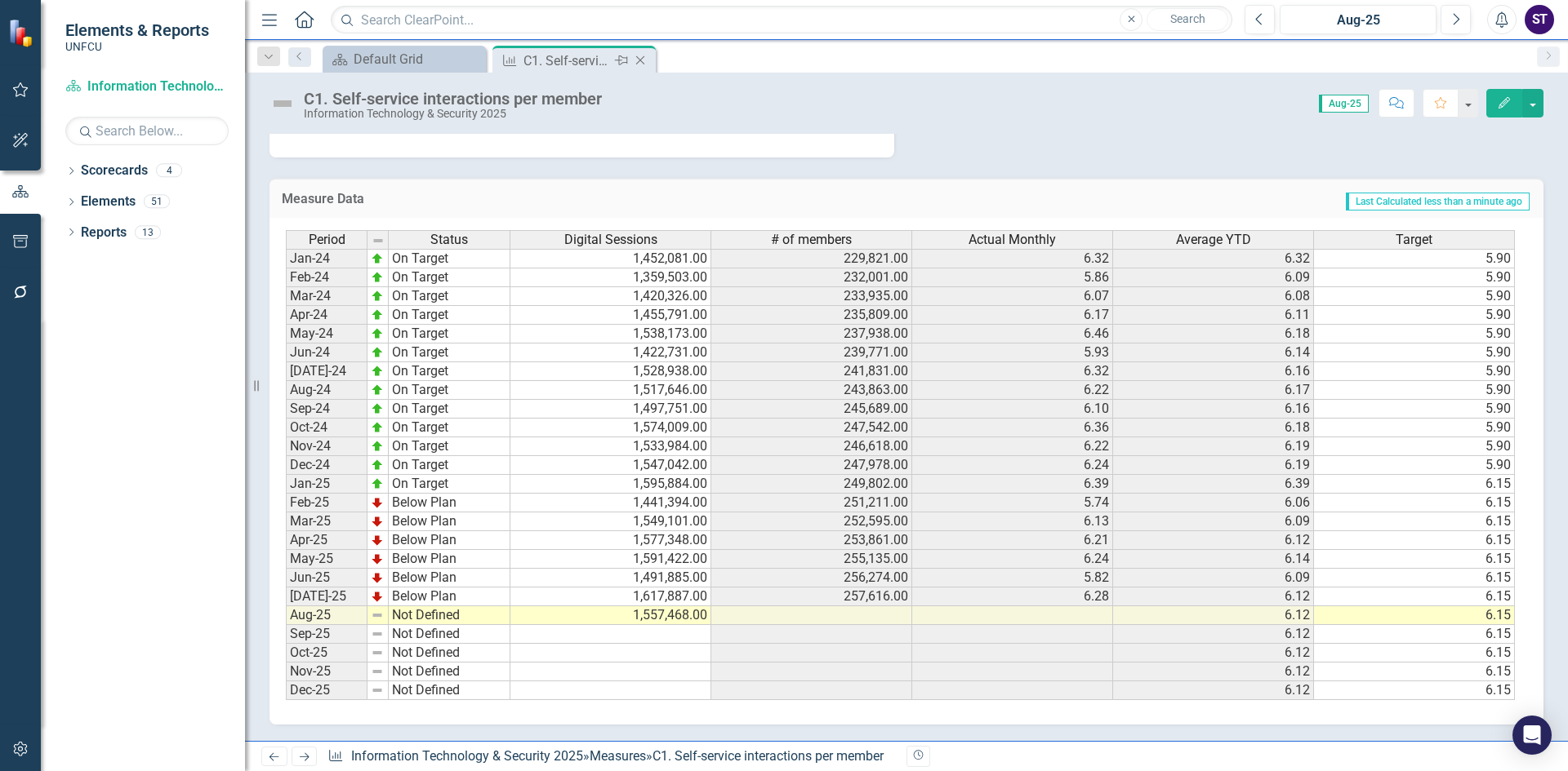
click at [643, 61] on icon "Close" at bounding box center [640, 61] width 16 height 13
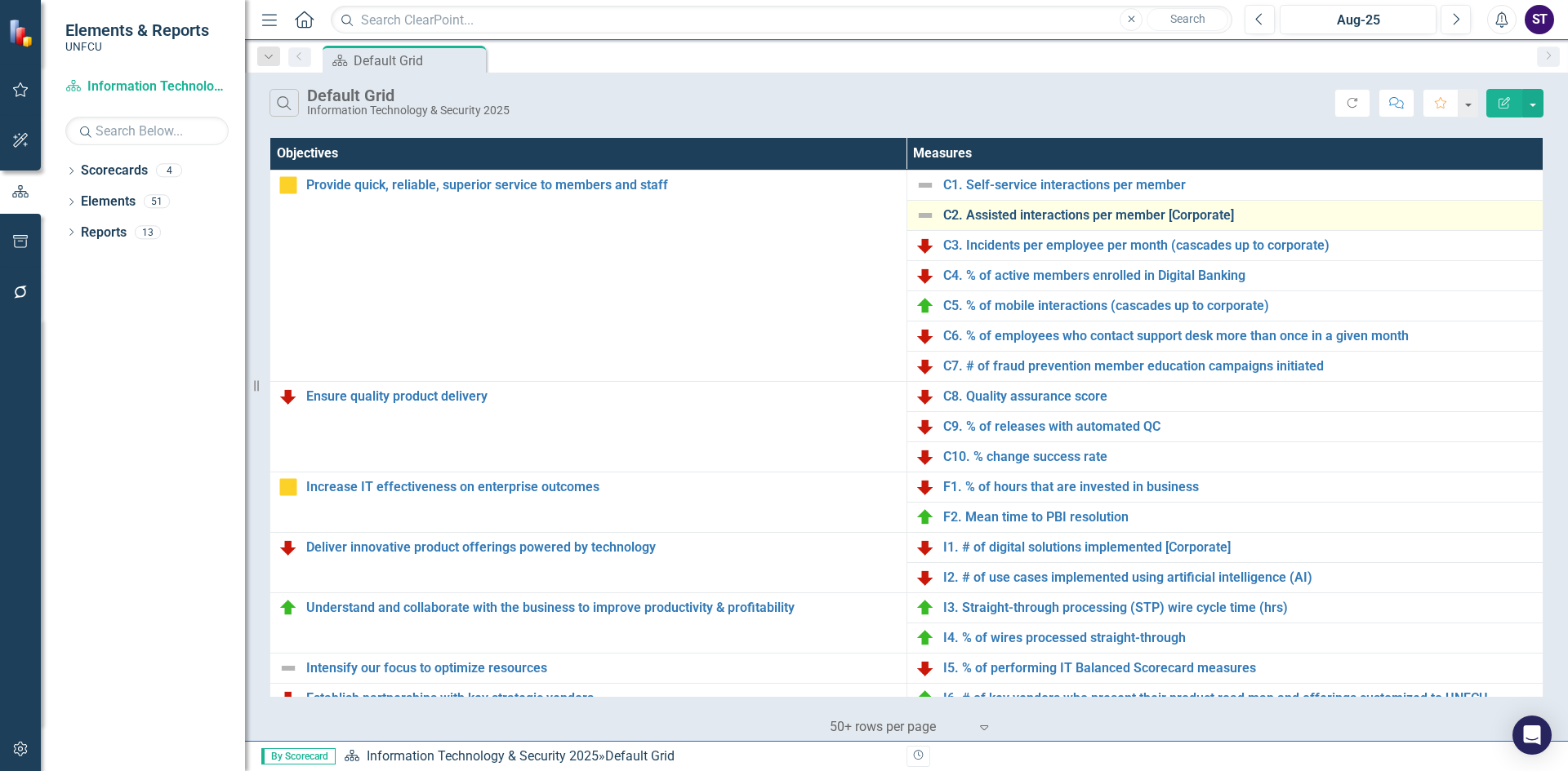
click at [998, 217] on link "C2. Assisted interactions per member [Corporate]" at bounding box center [1238, 216] width 592 height 15
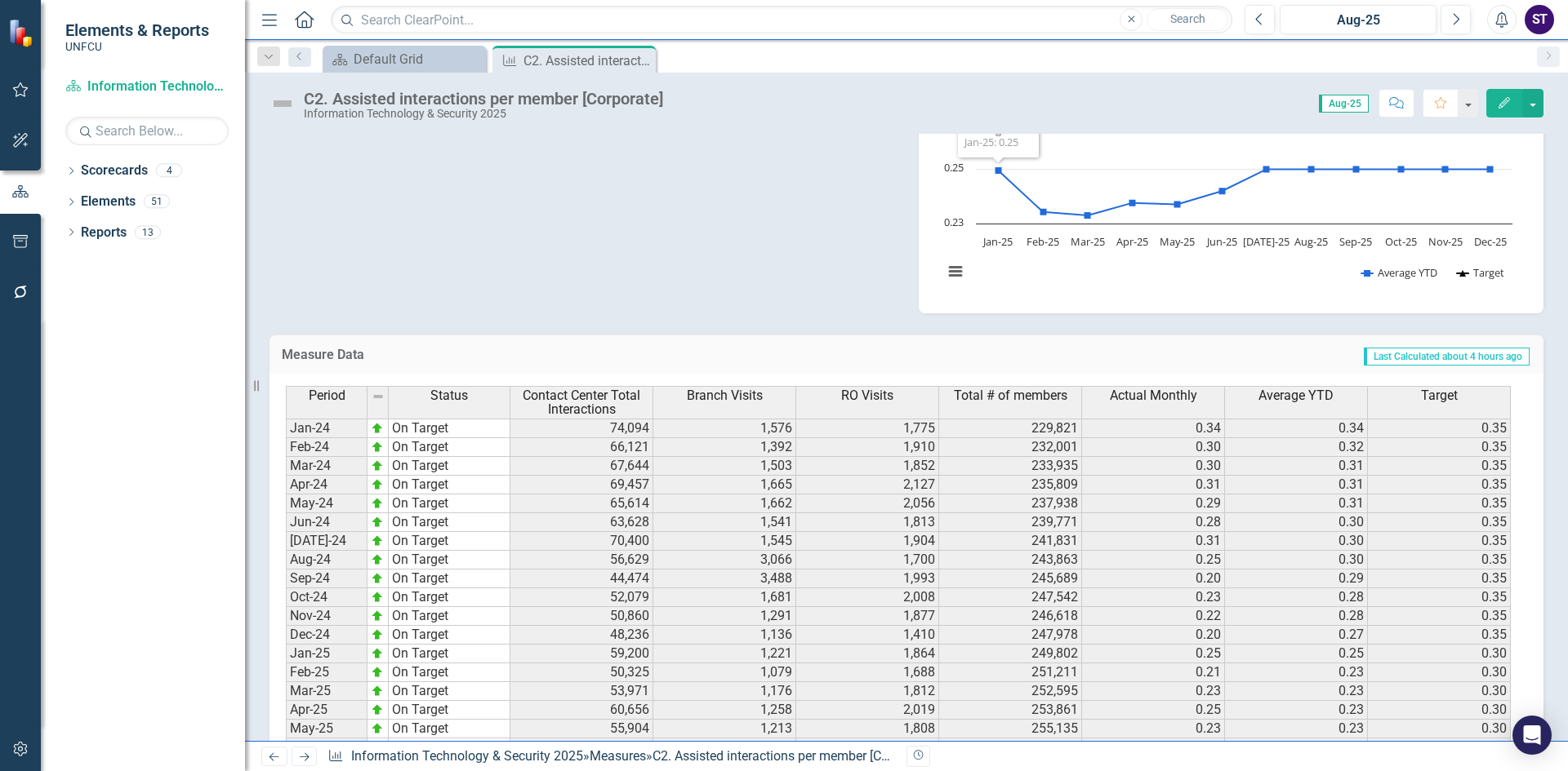
scroll to position [435, 0]
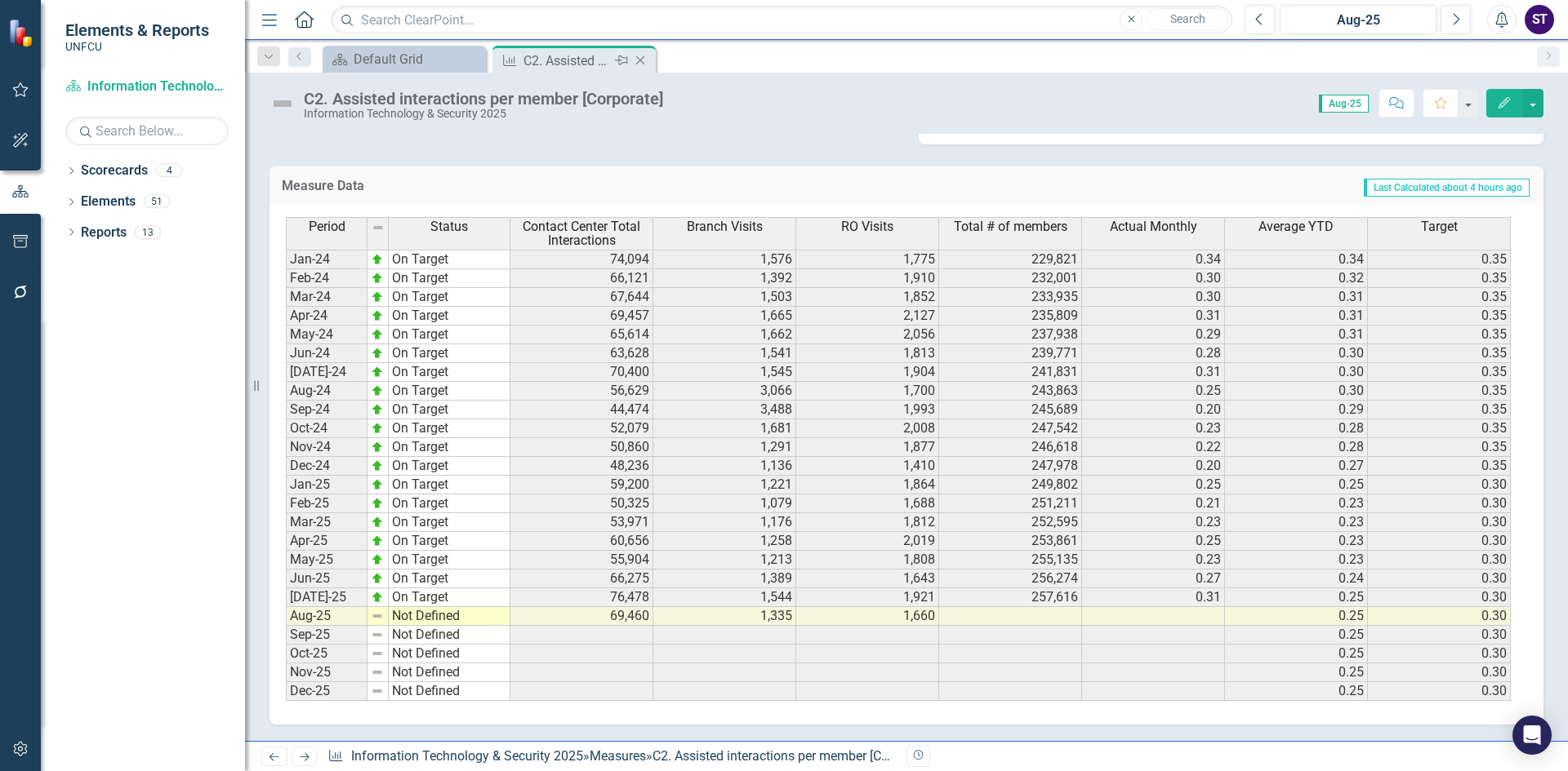
click at [641, 64] on icon "Close" at bounding box center [640, 61] width 16 height 13
